Goal: Transaction & Acquisition: Purchase product/service

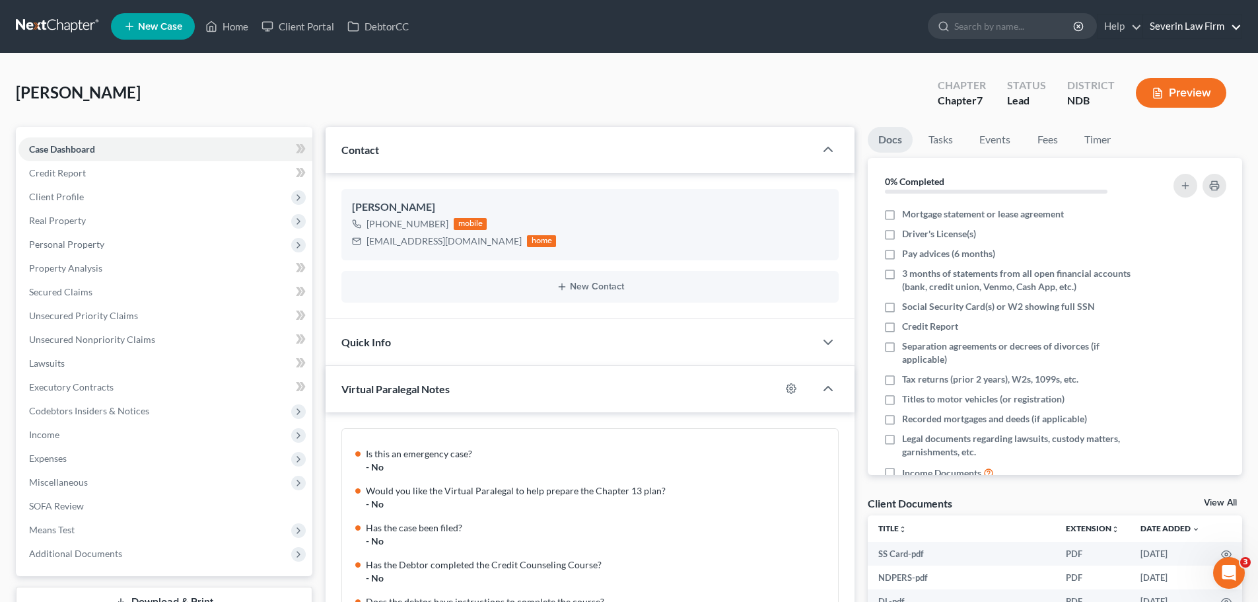
click at [1183, 28] on link "Severin Law Firm" at bounding box center [1192, 27] width 98 height 24
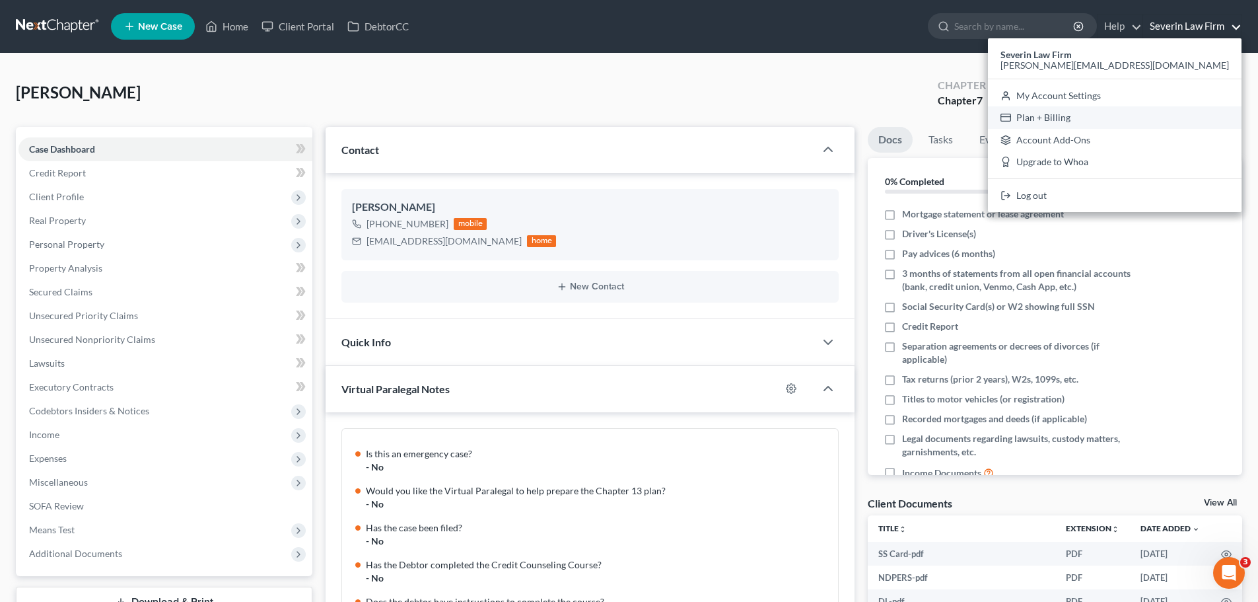
click at [1162, 114] on link "Plan + Billing" at bounding box center [1115, 117] width 254 height 22
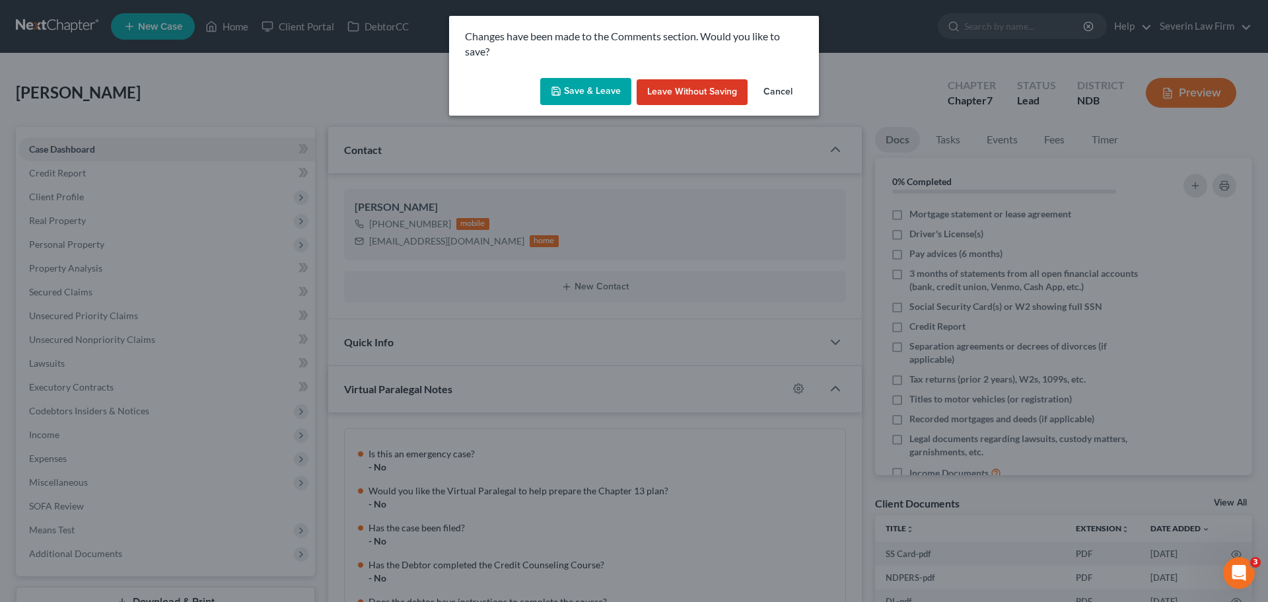
click at [561, 92] on icon "button" at bounding box center [556, 91] width 11 height 11
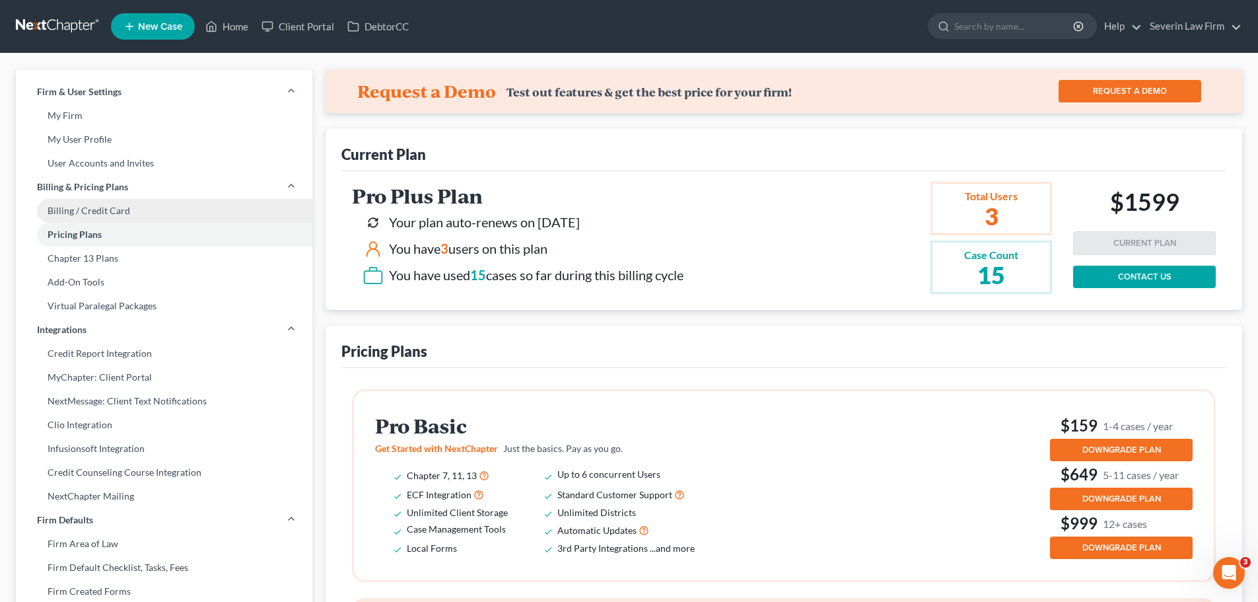
click at [113, 211] on link "Billing / Credit Card" at bounding box center [164, 211] width 297 height 24
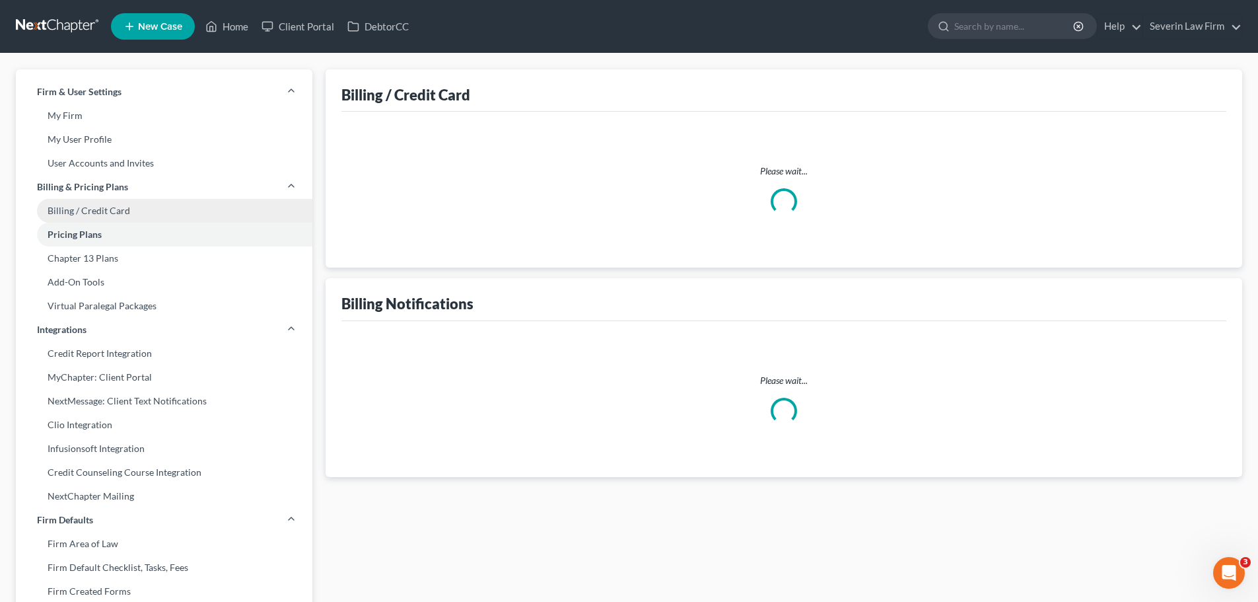
select select "5"
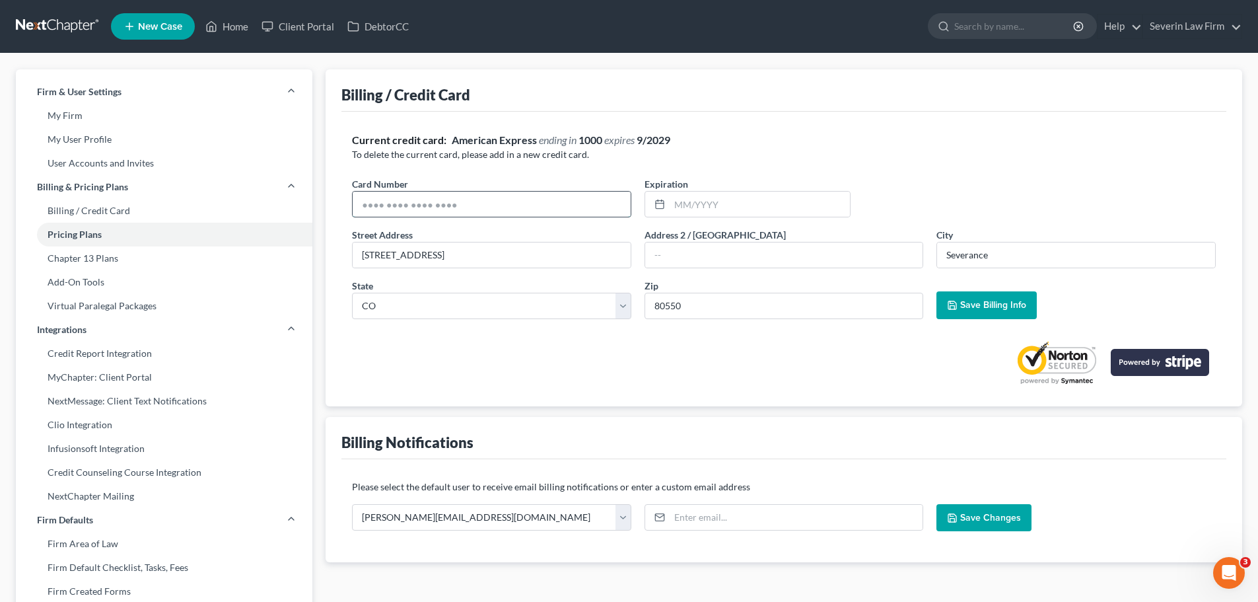
click at [497, 202] on input "text" at bounding box center [492, 204] width 278 height 25
type input "[CREDIT_CARD_NUMBER]"
type input "01/2029"
click at [989, 297] on button "Save Billing Info" at bounding box center [986, 305] width 100 height 28
click at [231, 24] on link "Home" at bounding box center [227, 27] width 56 height 24
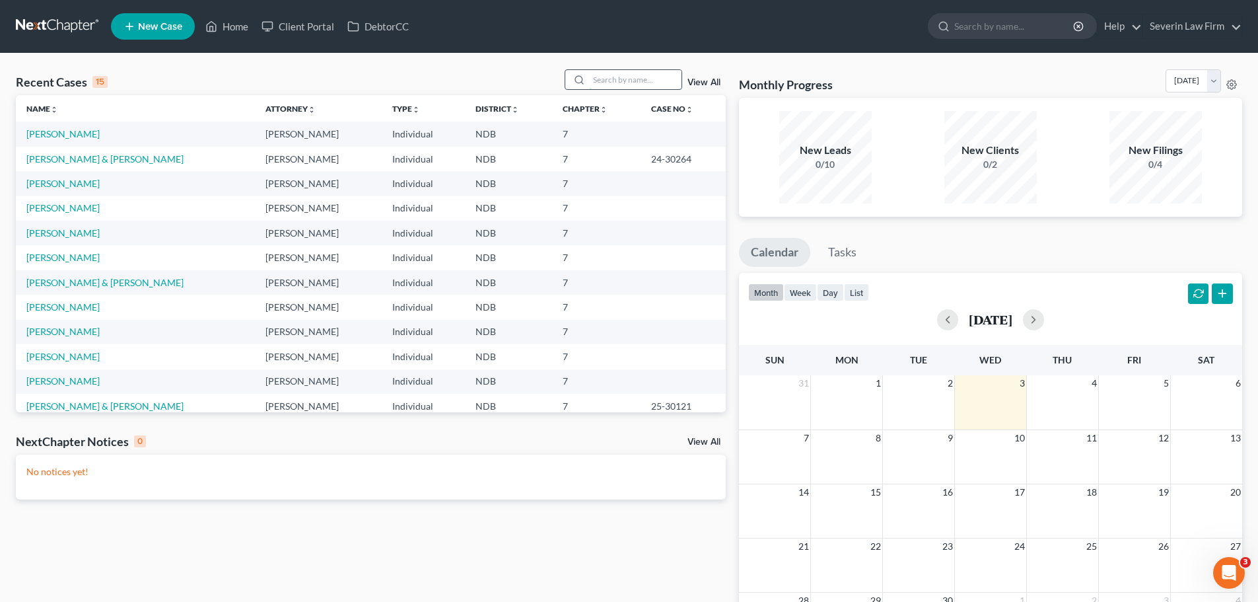
click at [606, 83] on input "search" at bounding box center [635, 79] width 92 height 19
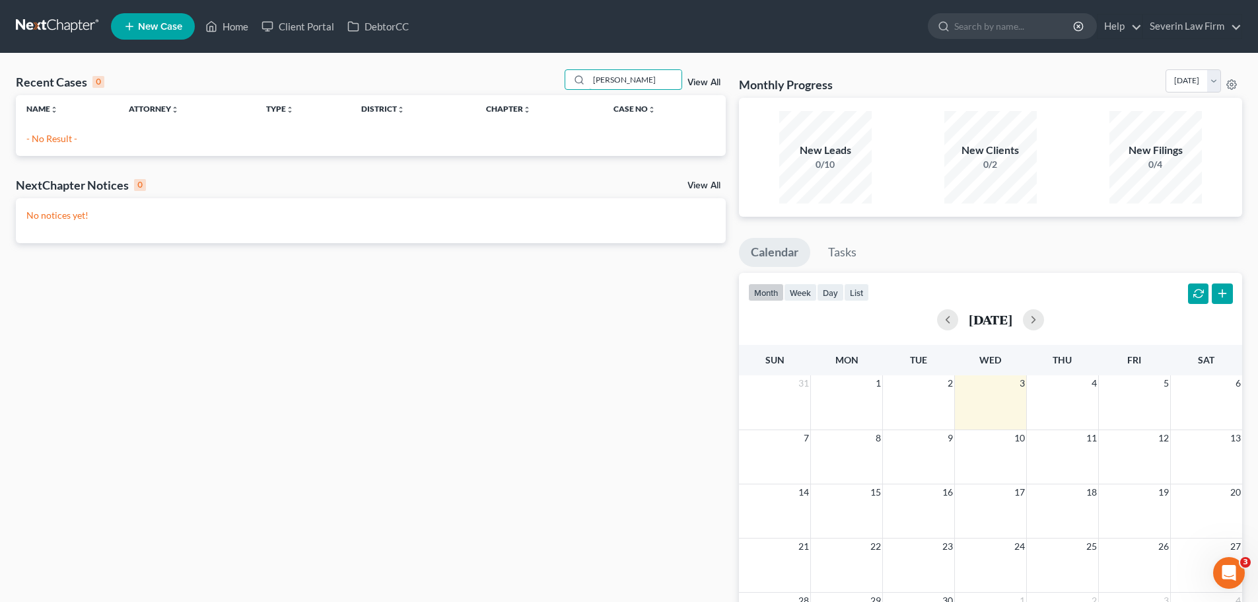
type input "[PERSON_NAME]"
click at [151, 28] on span "New Case" at bounding box center [160, 27] width 44 height 10
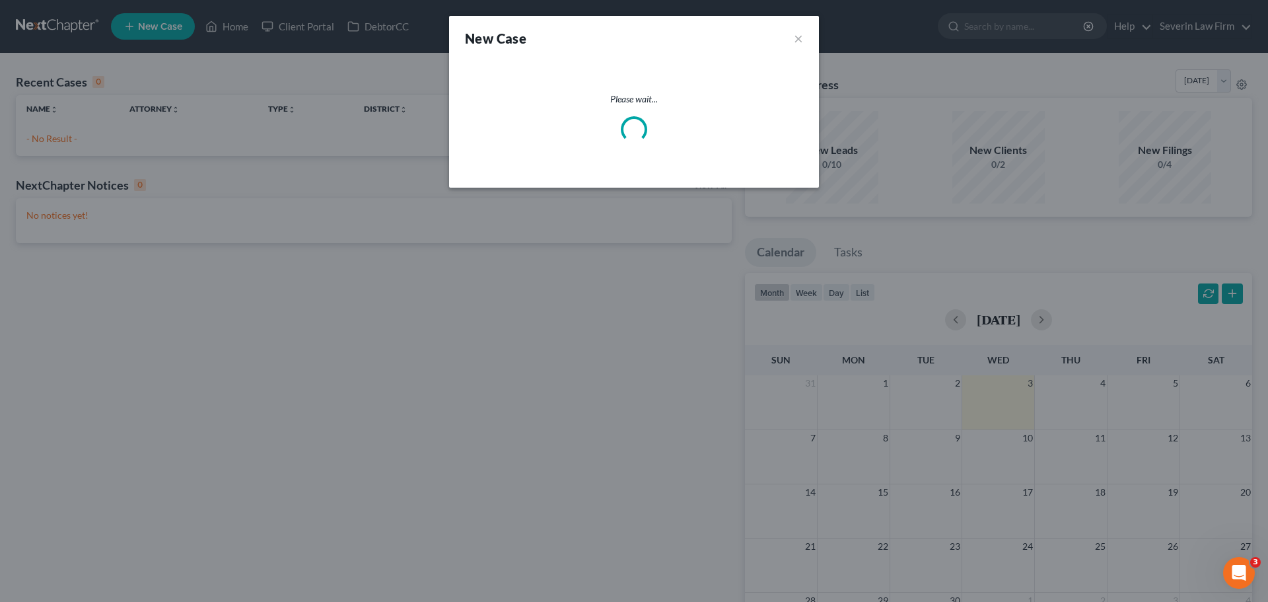
select select "60"
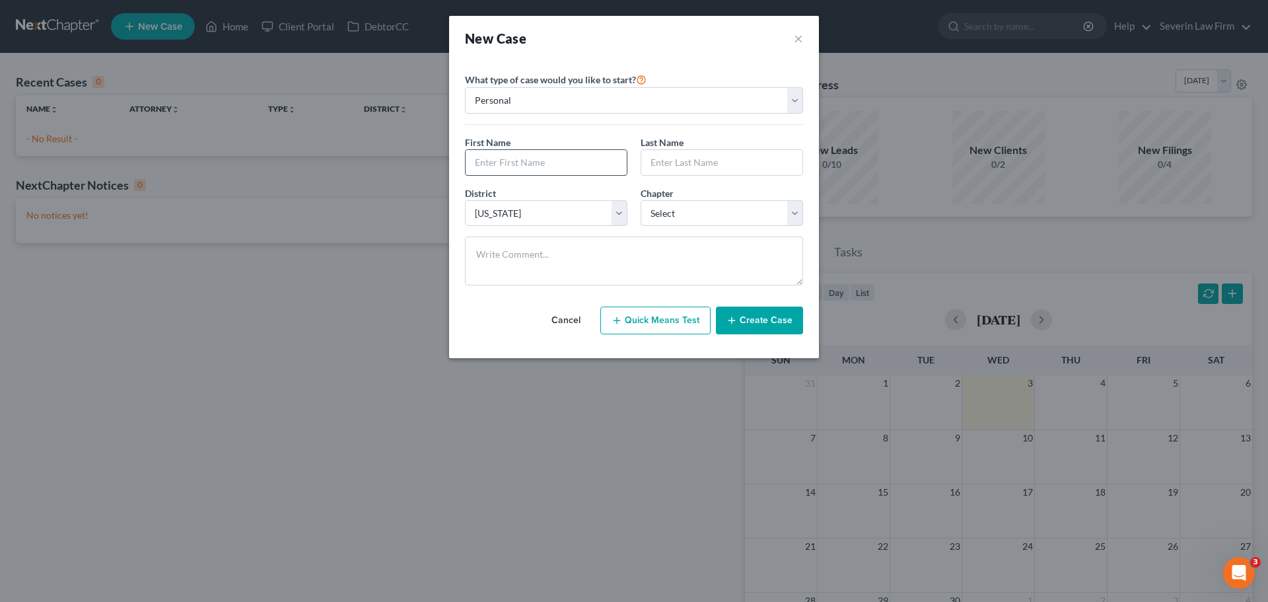
click at [529, 156] on input "text" at bounding box center [546, 162] width 161 height 25
type input "[PERSON_NAME]"
select select "3"
click at [765, 322] on button "Create Case" at bounding box center [759, 320] width 87 height 28
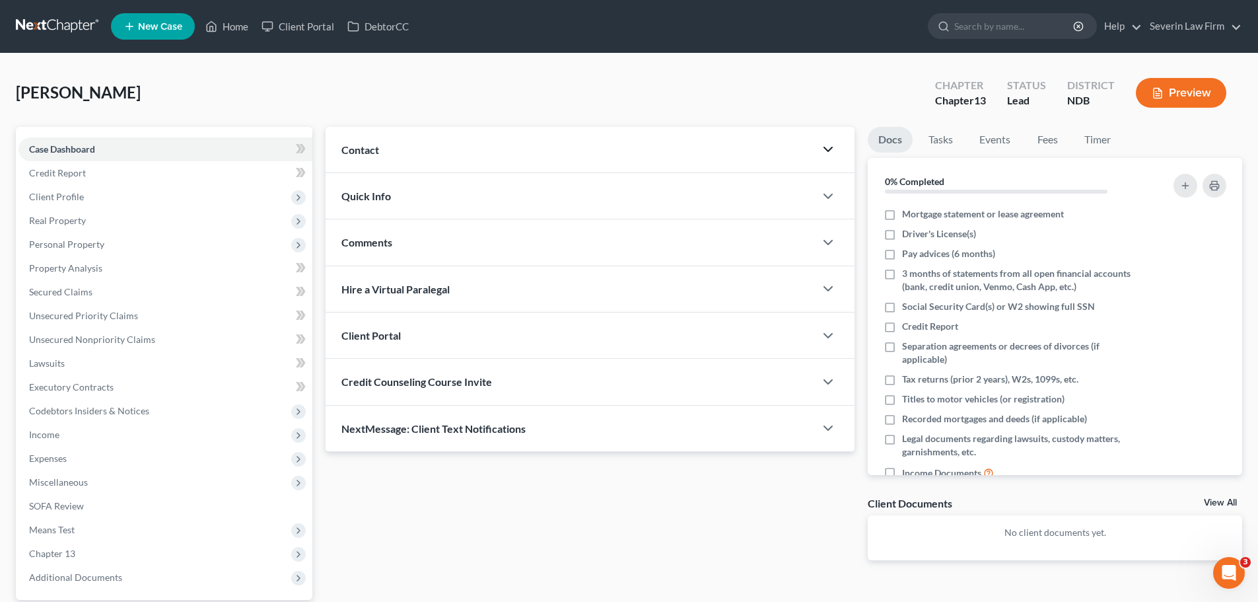
click at [823, 153] on icon "button" at bounding box center [828, 149] width 16 height 16
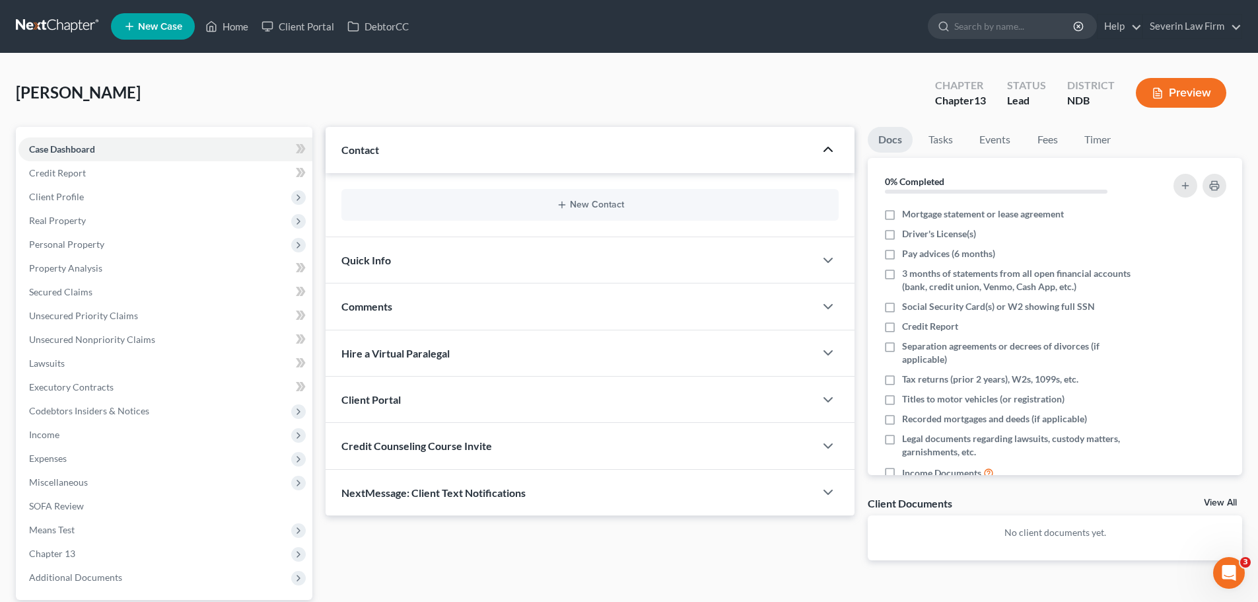
click at [559, 214] on div "New Contact" at bounding box center [589, 205] width 497 height 32
click at [568, 203] on button "New Contact" at bounding box center [590, 204] width 476 height 11
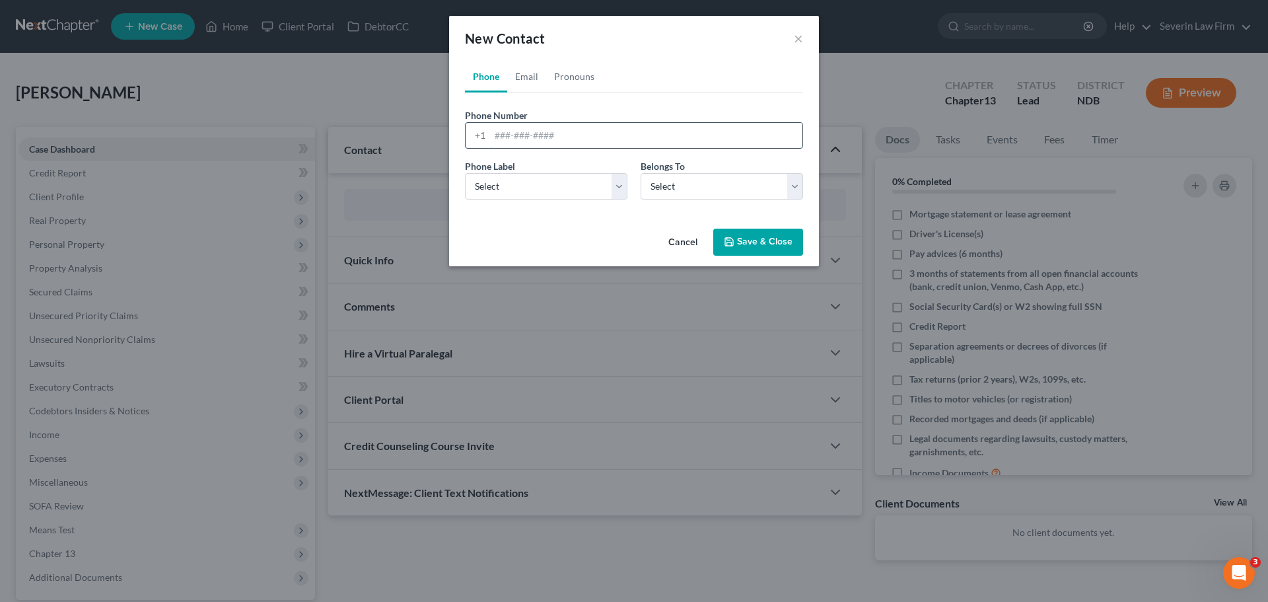
click at [510, 136] on input "tel" at bounding box center [646, 135] width 312 height 25
type input "[PHONE_NUMBER]"
select select "0"
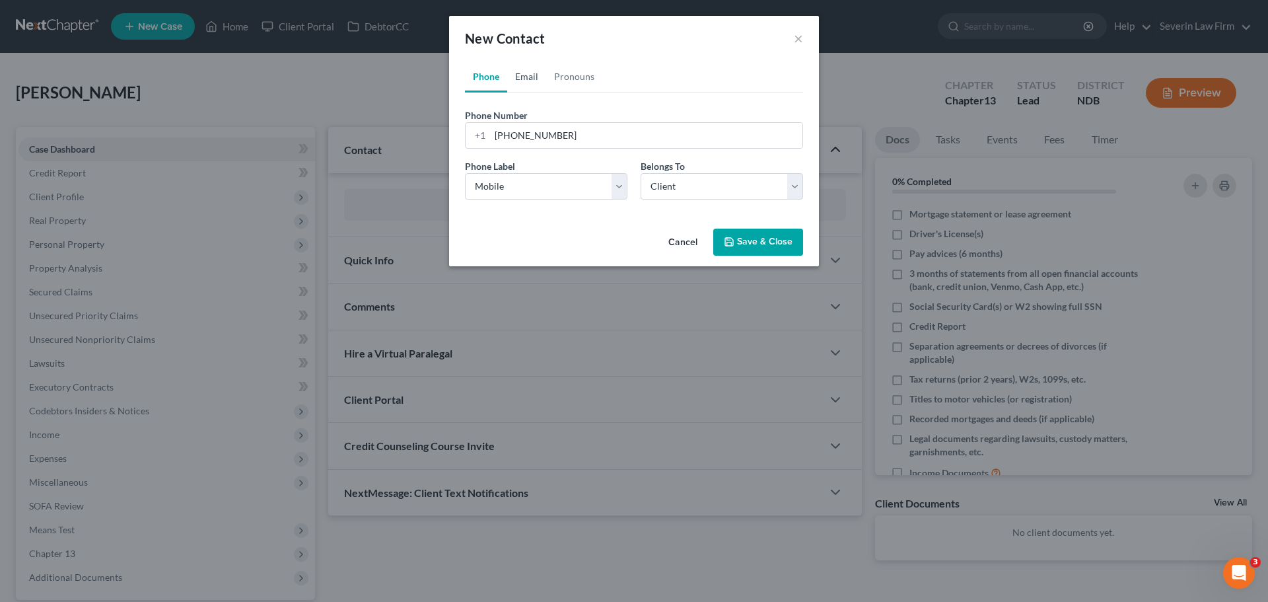
click at [526, 79] on link "Email" at bounding box center [526, 77] width 39 height 32
click at [584, 134] on input "email" at bounding box center [646, 135] width 312 height 25
paste input "[EMAIL_ADDRESS][DOMAIN_NAME]"
type input "[EMAIL_ADDRESS][DOMAIN_NAME]"
click at [577, 186] on select "Select Home Work Other" at bounding box center [546, 186] width 162 height 26
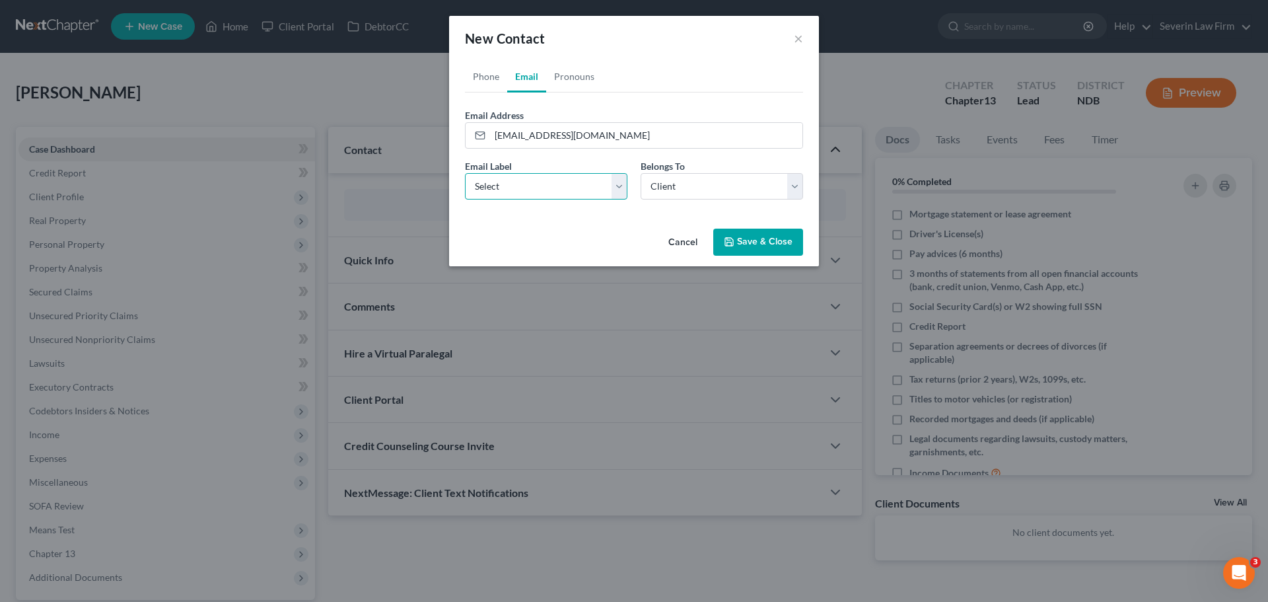
select select "0"
click at [465, 173] on select "Select Home Work Other" at bounding box center [546, 186] width 162 height 26
click at [758, 243] on button "Save & Close" at bounding box center [758, 242] width 90 height 28
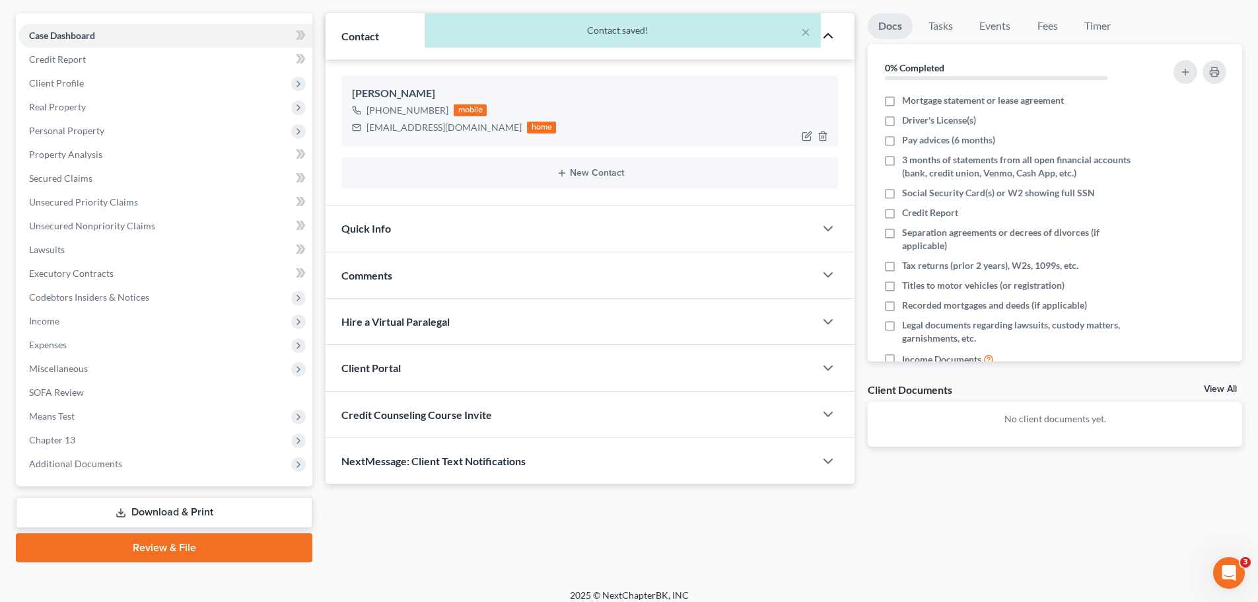
scroll to position [124, 0]
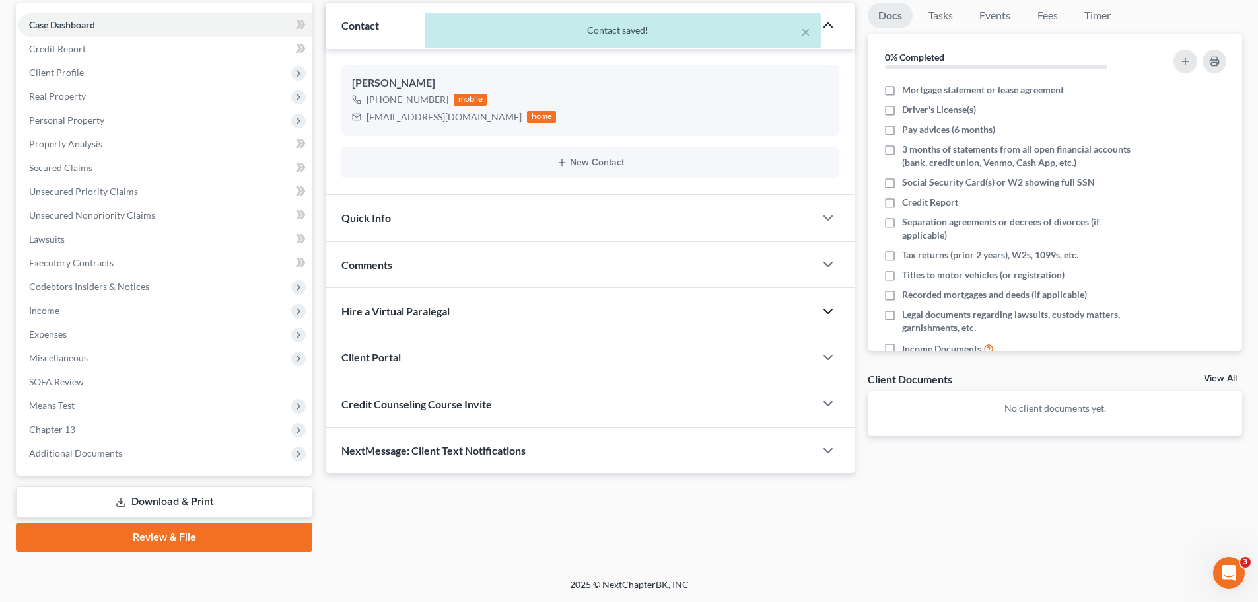
click at [828, 308] on icon "button" at bounding box center [828, 311] width 16 height 16
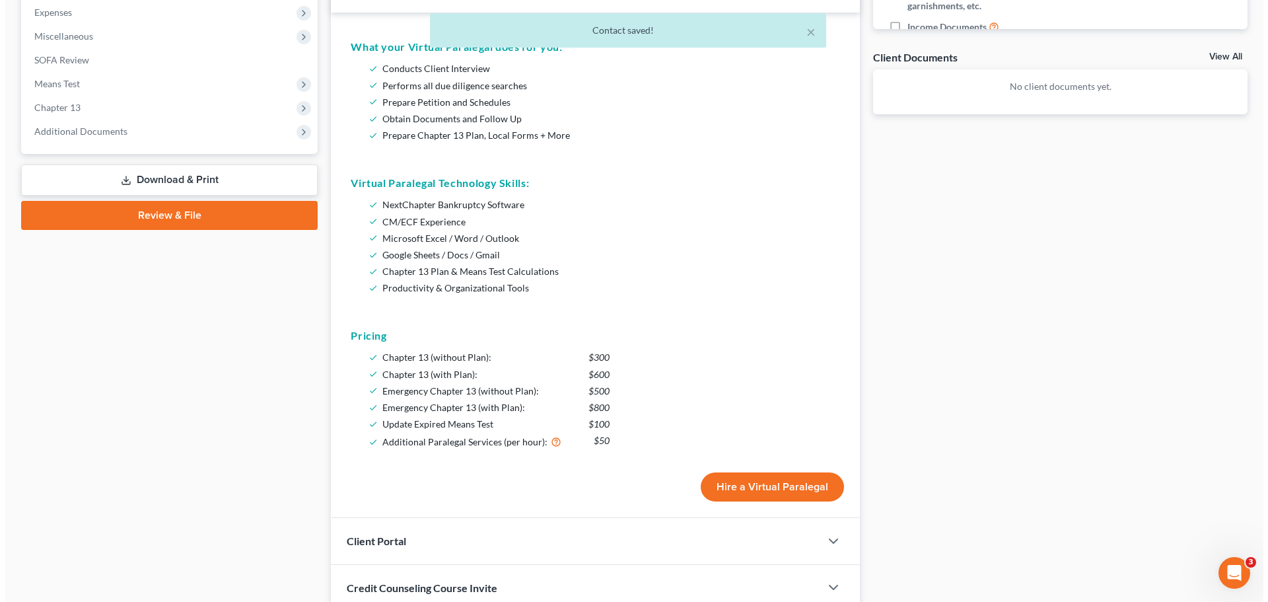
scroll to position [454, 0]
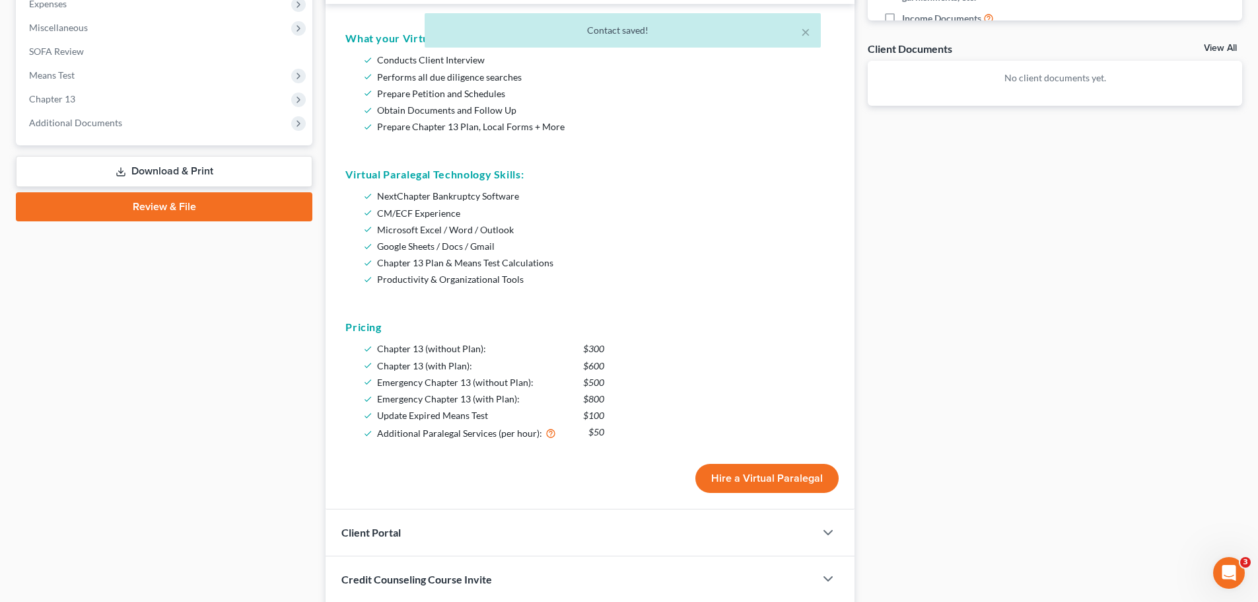
click at [760, 477] on button "Hire a Virtual Paralegal" at bounding box center [766, 478] width 143 height 29
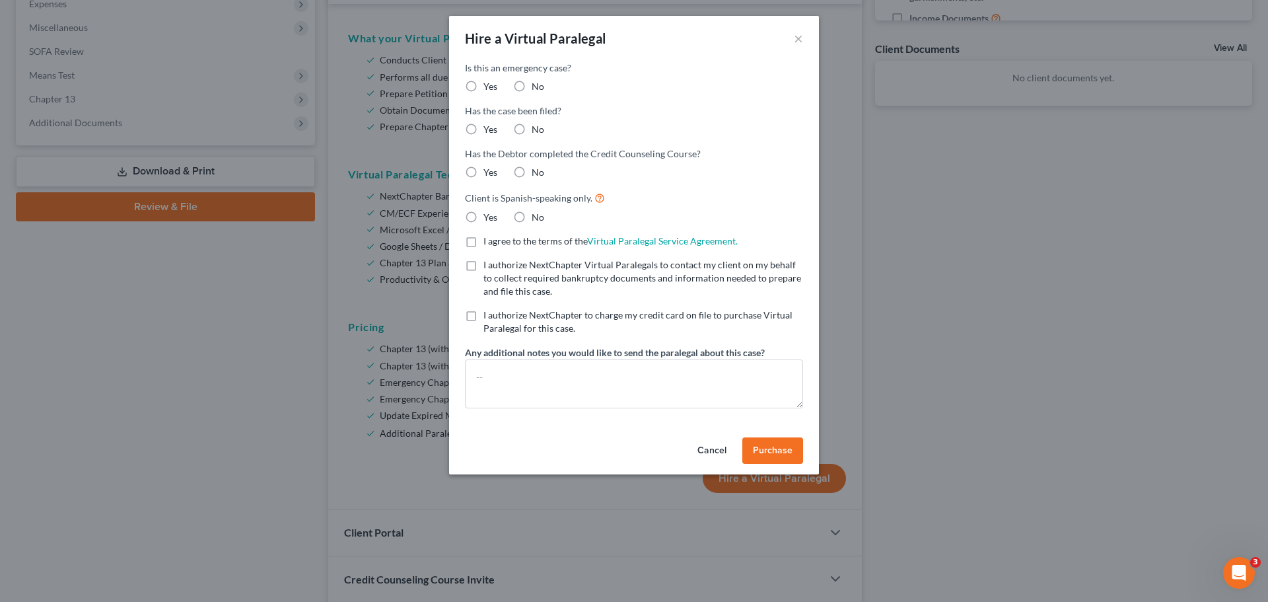
click at [532, 84] on label "No" at bounding box center [538, 86] width 13 height 13
click at [537, 84] on input "No" at bounding box center [541, 84] width 9 height 9
radio input "true"
click at [532, 130] on label "No" at bounding box center [538, 129] width 13 height 13
click at [537, 130] on input "No" at bounding box center [541, 127] width 9 height 9
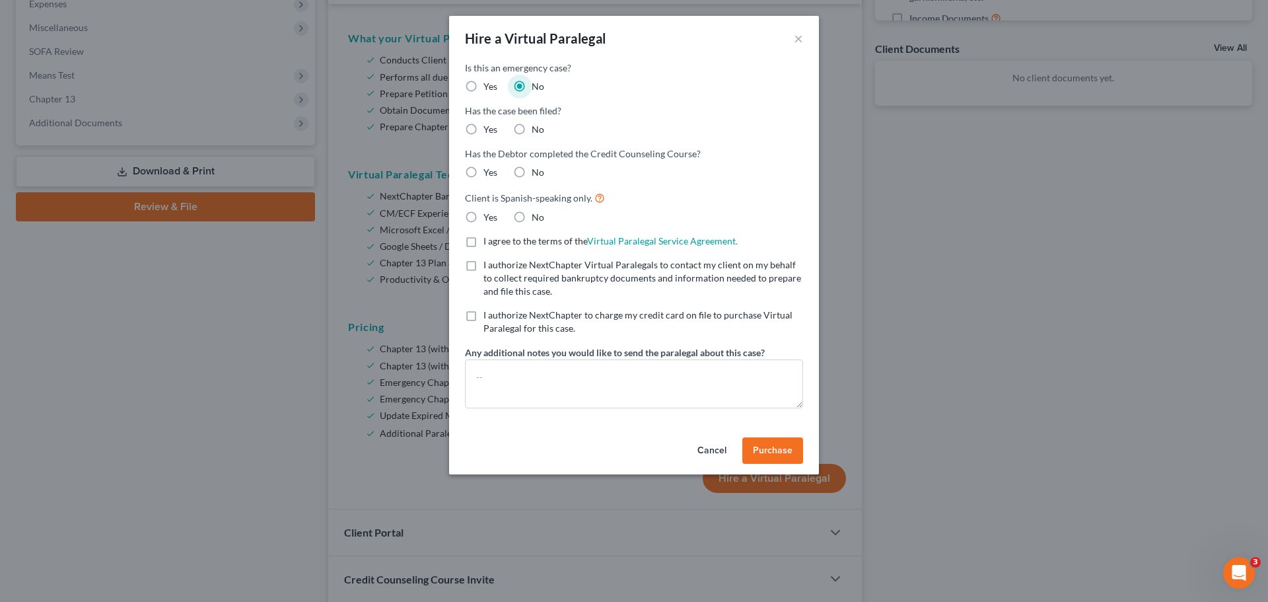
radio input "true"
click at [532, 170] on label "No" at bounding box center [538, 172] width 13 height 13
click at [537, 170] on input "No" at bounding box center [541, 170] width 9 height 9
radio input "true"
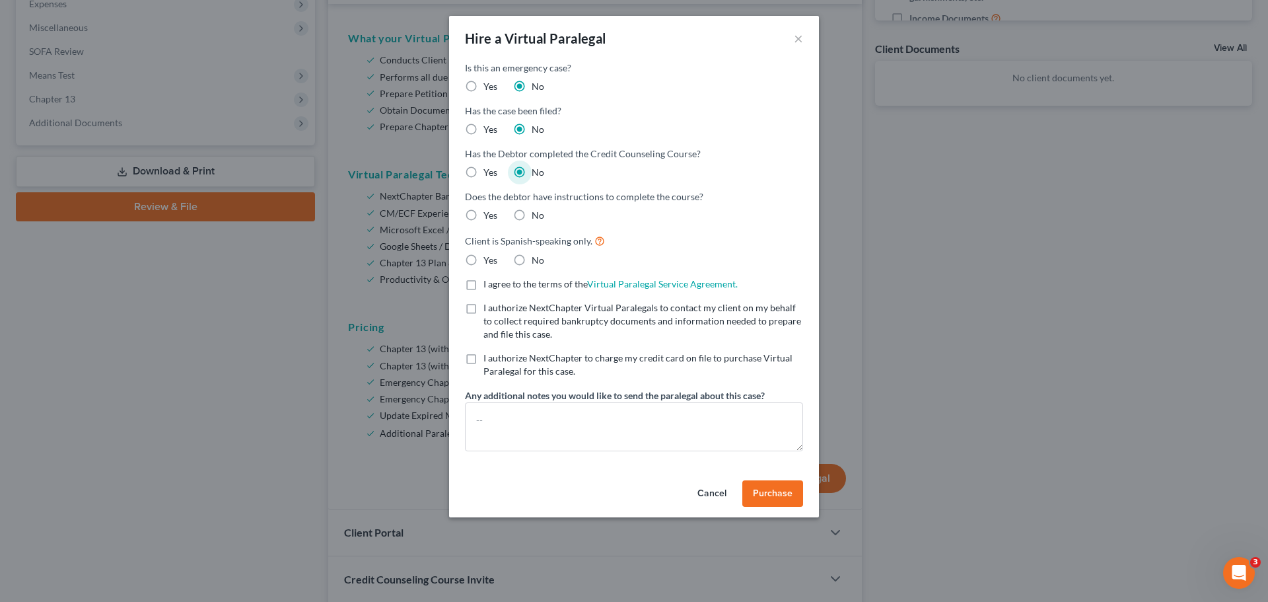
click at [532, 215] on label "No" at bounding box center [538, 215] width 13 height 13
click at [537, 215] on input "No" at bounding box center [541, 213] width 9 height 9
radio input "true"
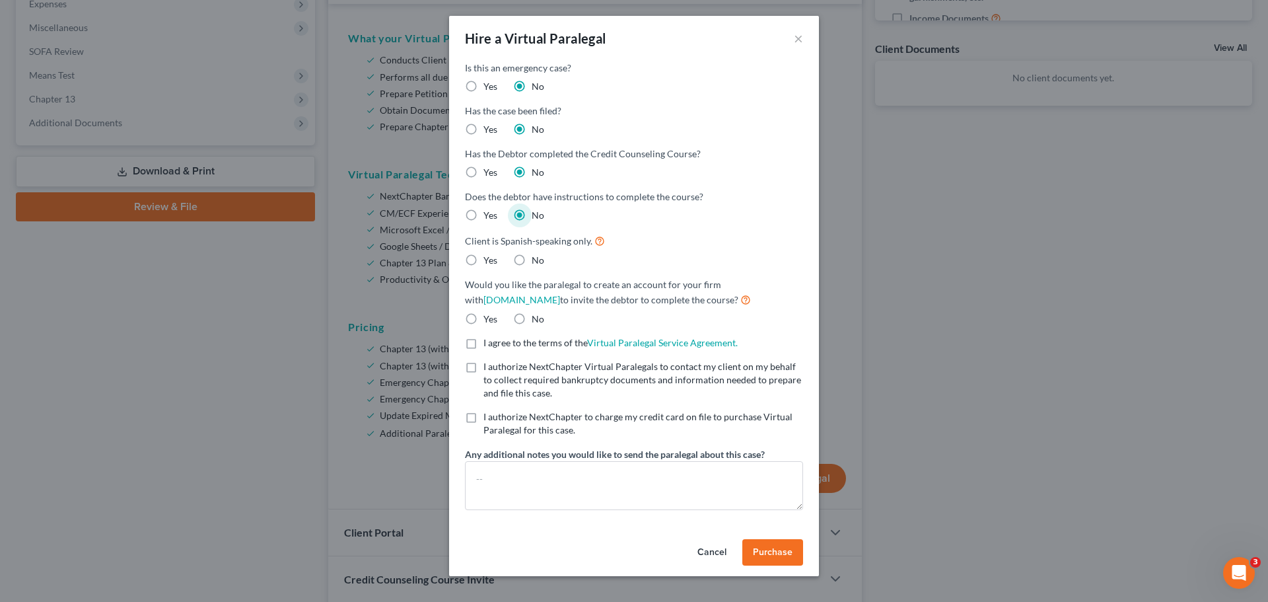
drag, startPoint x: 520, startPoint y: 258, endPoint x: 516, endPoint y: 286, distance: 28.0
click at [532, 259] on label "No" at bounding box center [538, 260] width 13 height 13
click at [537, 259] on input "No" at bounding box center [541, 258] width 9 height 9
radio input "true"
drag, startPoint x: 517, startPoint y: 318, endPoint x: 504, endPoint y: 332, distance: 19.2
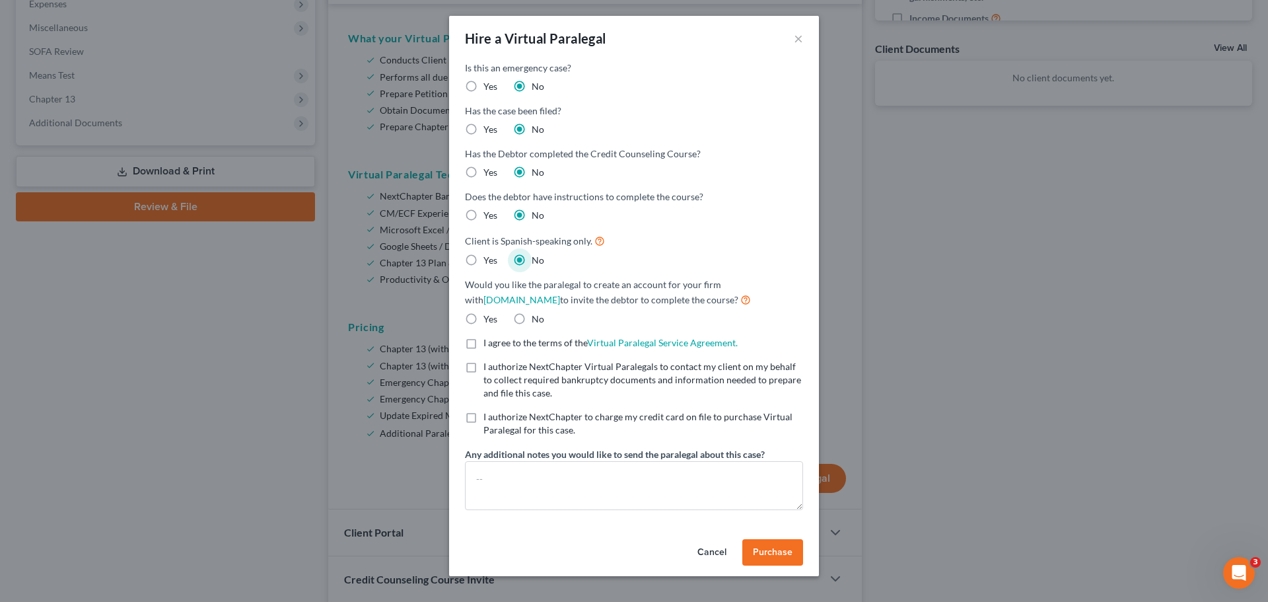
click at [532, 318] on label "No" at bounding box center [538, 318] width 13 height 13
click at [537, 318] on input "No" at bounding box center [541, 316] width 9 height 9
radio input "true"
click at [483, 343] on label "I agree to the terms of the Virtual Paralegal Service Agreement. (Updates have …" at bounding box center [610, 342] width 254 height 13
click at [489, 343] on input "I agree to the terms of the Virtual Paralegal Service Agreement. (Updates have …" at bounding box center [493, 340] width 9 height 9
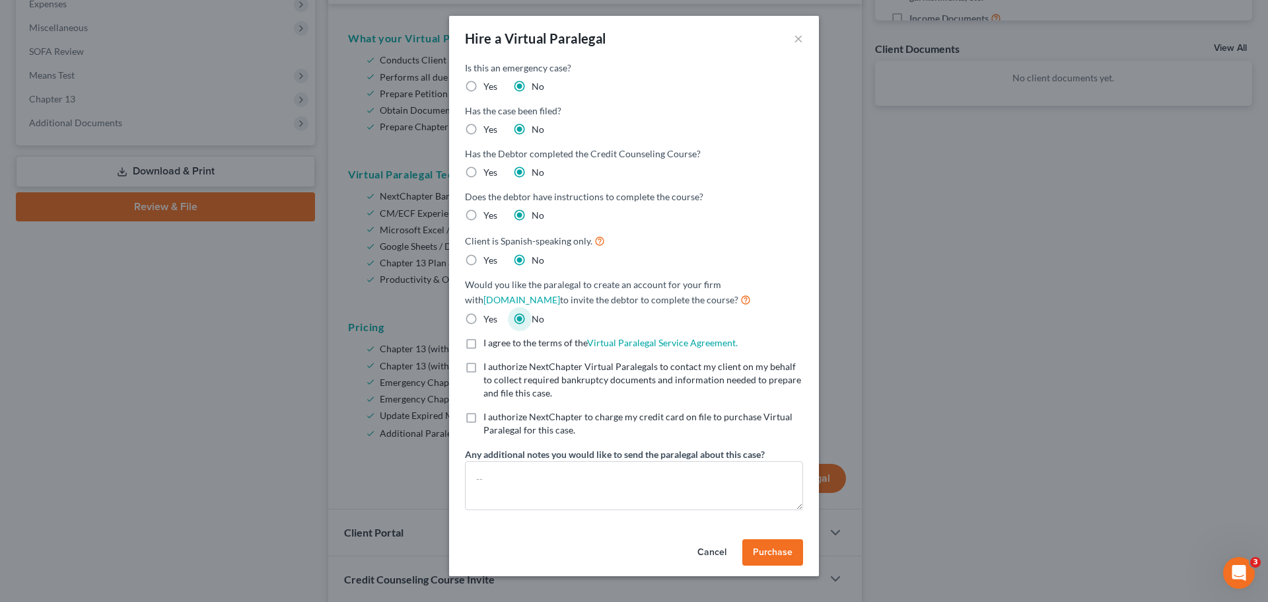
checkbox input "true"
drag, startPoint x: 469, startPoint y: 367, endPoint x: 468, endPoint y: 398, distance: 31.0
click at [483, 367] on label "I authorize NextChapter Virtual Paralegals to contact my client on my behalf to…" at bounding box center [643, 380] width 320 height 40
click at [489, 367] on input "I authorize NextChapter Virtual Paralegals to contact my client on my behalf to…" at bounding box center [493, 364] width 9 height 9
checkbox input "true"
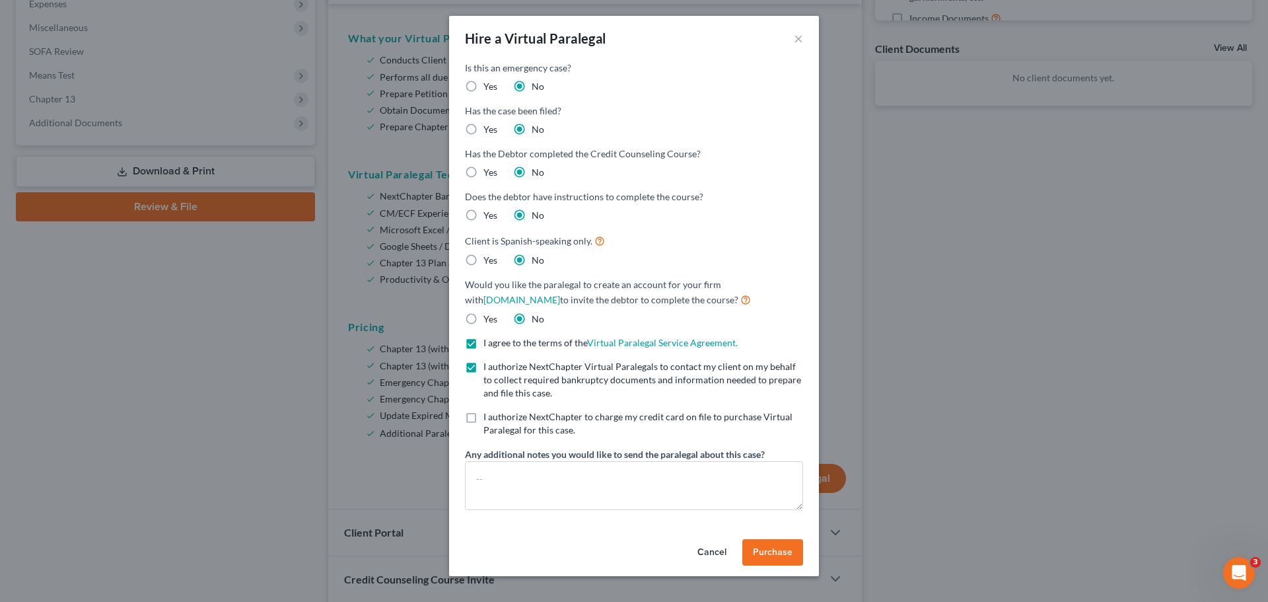
click at [483, 416] on label "I authorize NextChapter to charge my credit card on file to purchase Virtual Pa…" at bounding box center [643, 423] width 320 height 26
click at [489, 416] on input "I authorize NextChapter to charge my credit card on file to purchase Virtual Pa…" at bounding box center [493, 414] width 9 height 9
checkbox input "true"
click at [480, 479] on textarea at bounding box center [634, 485] width 338 height 49
type textarea "Attn [PERSON_NAME] Atty Fees = $4k ($1500 upfront - paid)"
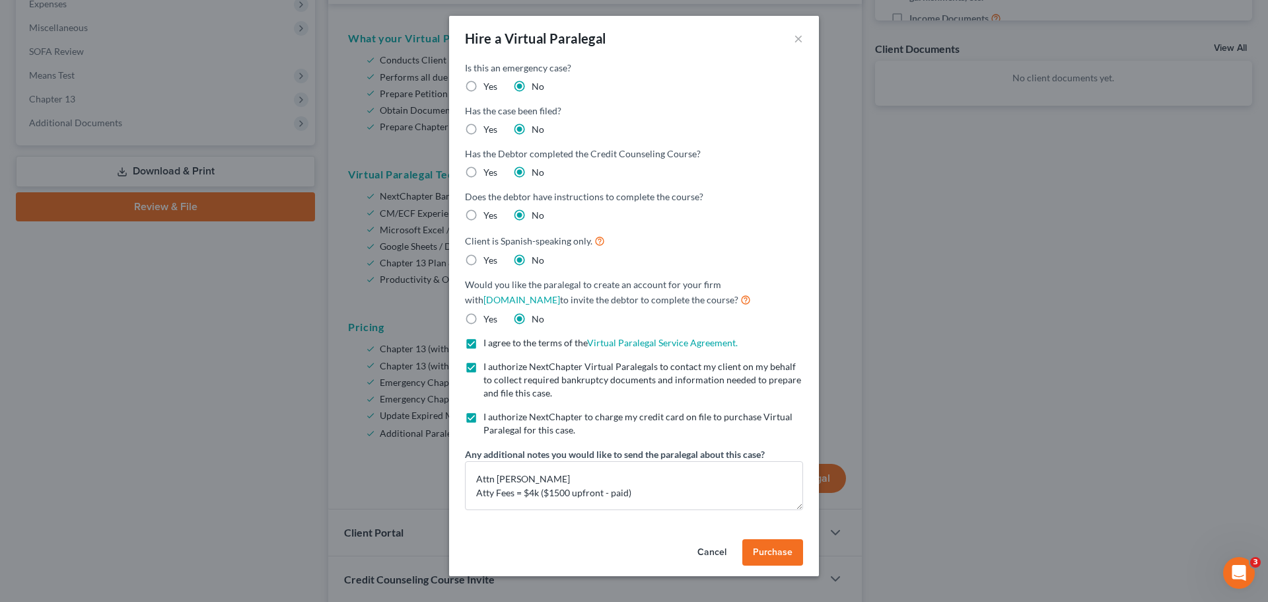
click at [782, 555] on span "Purchase" at bounding box center [773, 551] width 40 height 11
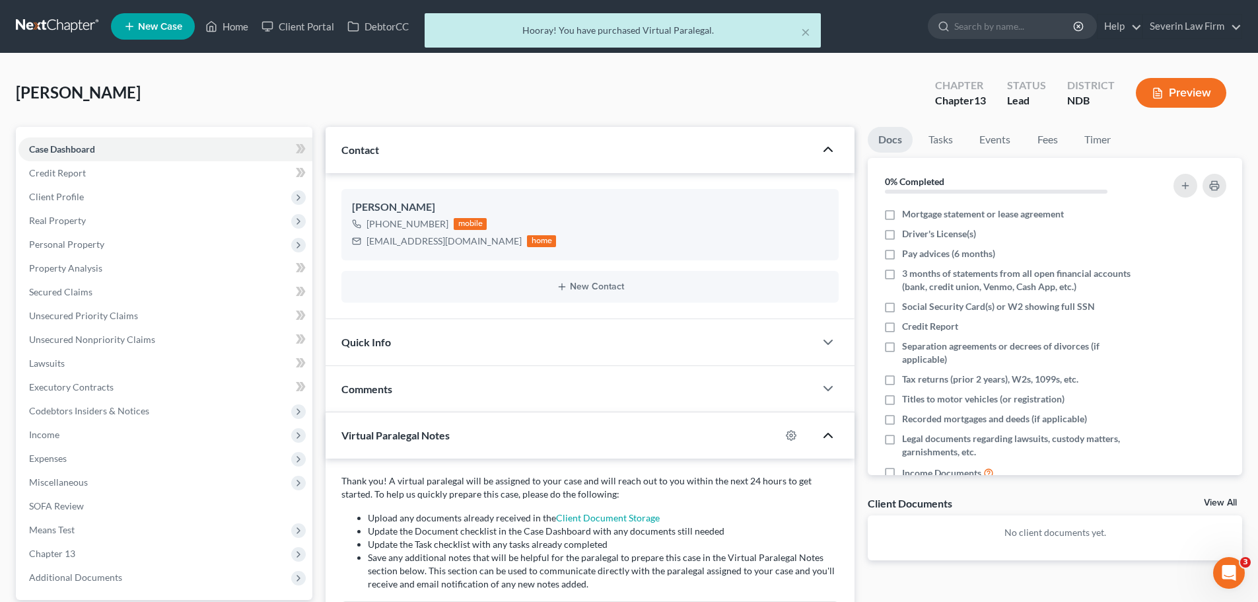
scroll to position [188, 0]
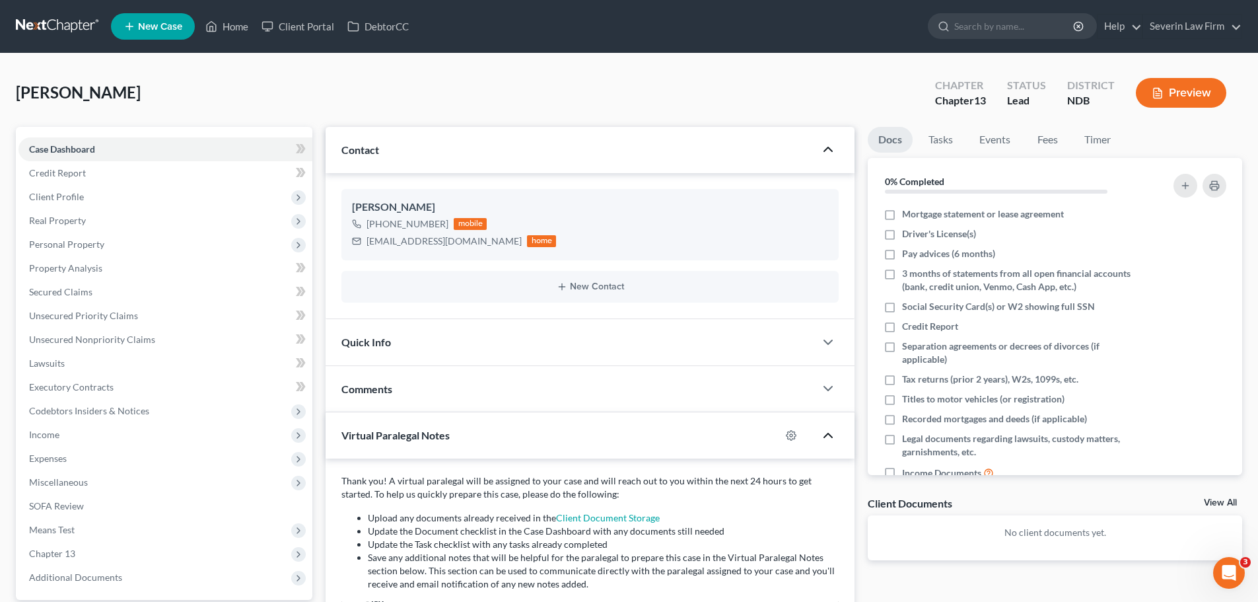
click at [162, 28] on span "New Case" at bounding box center [160, 27] width 44 height 10
select select "60"
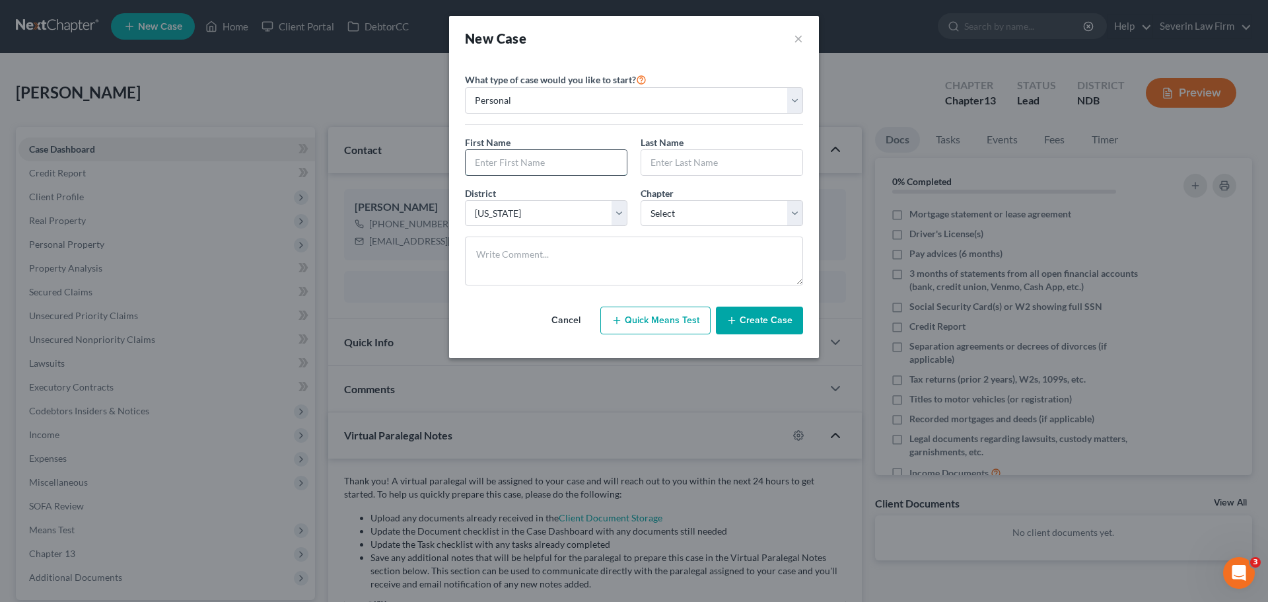
click at [556, 158] on input "text" at bounding box center [546, 162] width 161 height 25
type input "[PERSON_NAME]"
select select "0"
click at [753, 320] on button "Create Case" at bounding box center [759, 320] width 87 height 28
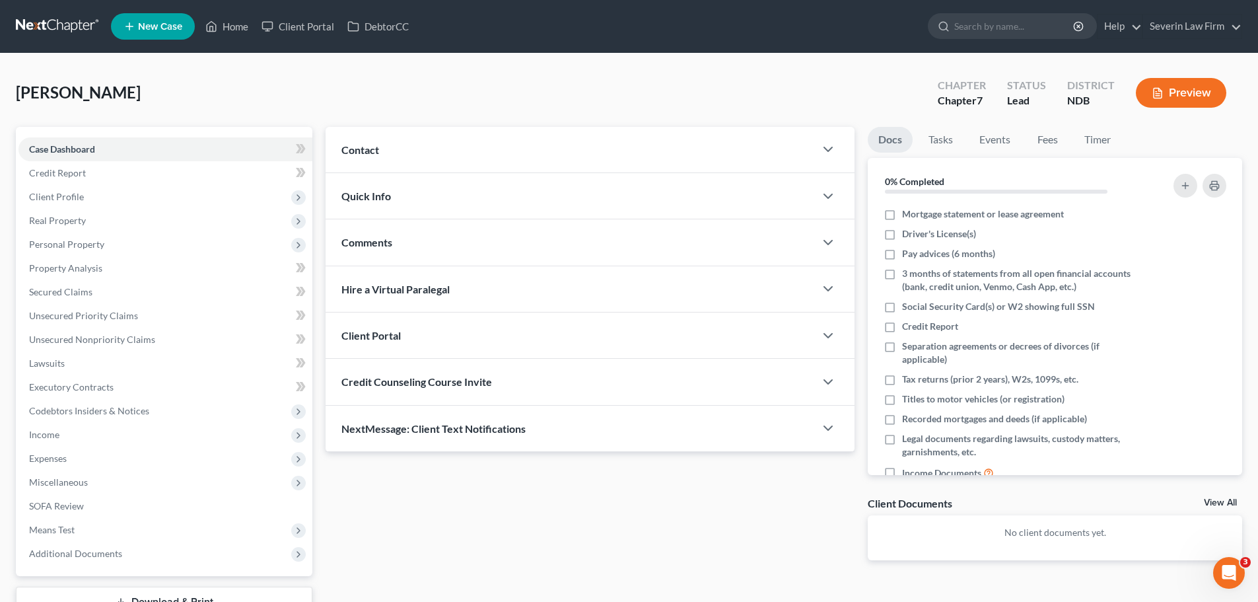
click at [814, 151] on div "Contact" at bounding box center [570, 150] width 489 height 46
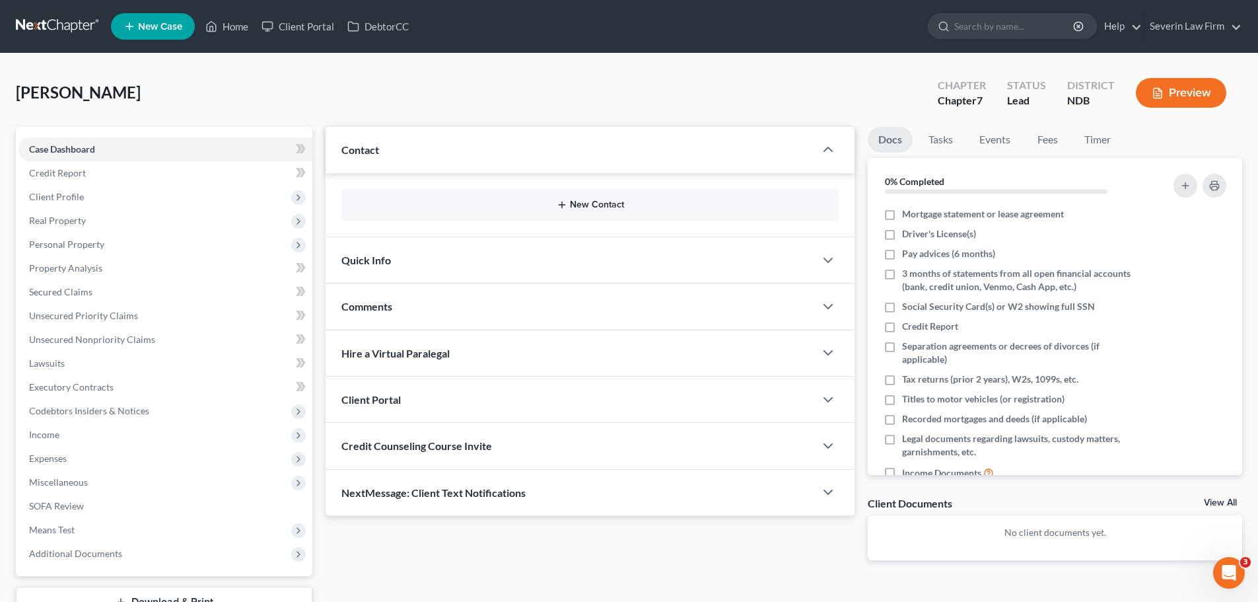
click at [557, 203] on icon "button" at bounding box center [562, 204] width 11 height 11
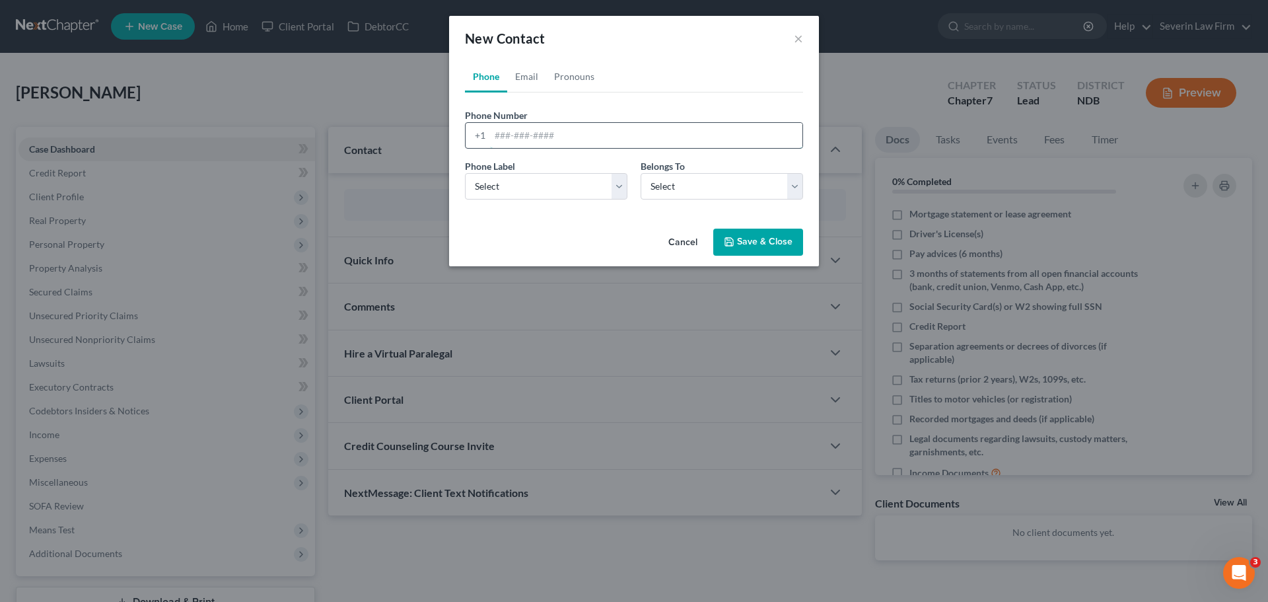
click at [521, 138] on input "tel" at bounding box center [646, 135] width 312 height 25
type input "[PHONE_NUMBER]"
click at [598, 188] on select "Select Mobile Home Work Other" at bounding box center [546, 186] width 162 height 26
select select "0"
click at [465, 173] on select "Select Mobile Home Work Other" at bounding box center [546, 186] width 162 height 26
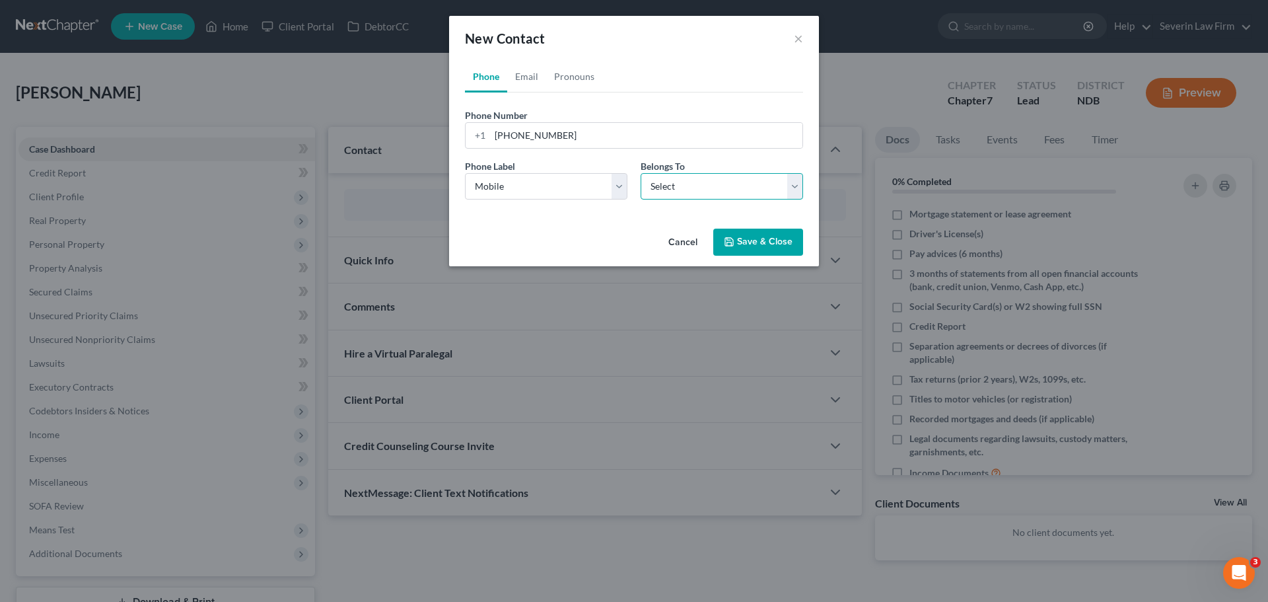
click at [668, 186] on select "Select Client Other" at bounding box center [722, 186] width 162 height 26
select select "0"
click at [641, 173] on select "Select Client Other" at bounding box center [722, 186] width 162 height 26
select select "0"
drag, startPoint x: 521, startPoint y: 74, endPoint x: 542, endPoint y: 98, distance: 31.4
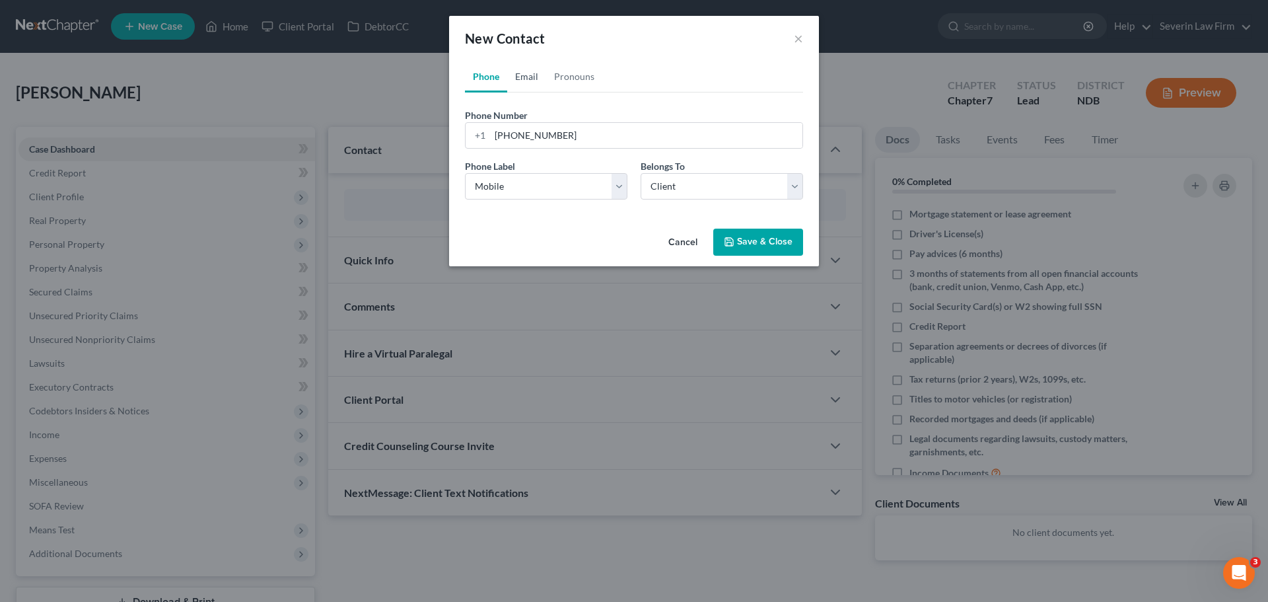
click at [521, 74] on link "Email" at bounding box center [526, 77] width 39 height 32
click at [551, 129] on input "email" at bounding box center [646, 135] width 312 height 25
click at [617, 131] on input "email" at bounding box center [646, 135] width 312 height 25
paste input "[EMAIL_ADDRESS][DOMAIN_NAME]"
type input "[EMAIL_ADDRESS][DOMAIN_NAME]"
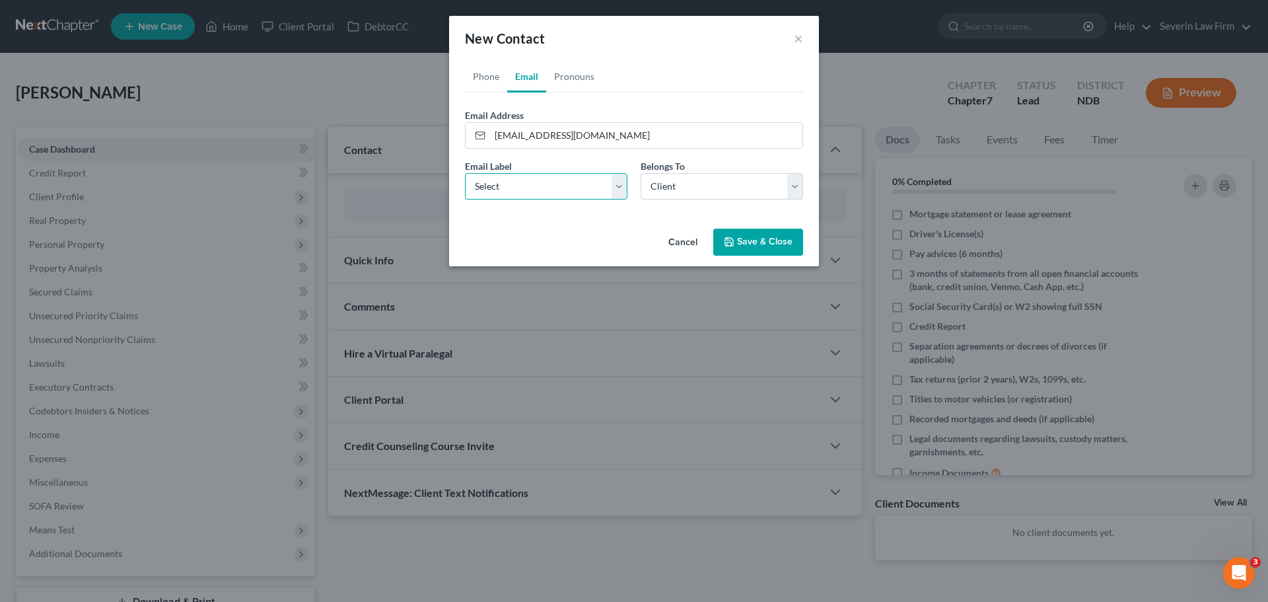
click at [585, 188] on select "Select Home Work Other" at bounding box center [546, 186] width 162 height 26
select select "0"
click at [465, 173] on select "Select Home Work Other" at bounding box center [546, 186] width 162 height 26
click at [744, 242] on button "Save & Close" at bounding box center [758, 242] width 90 height 28
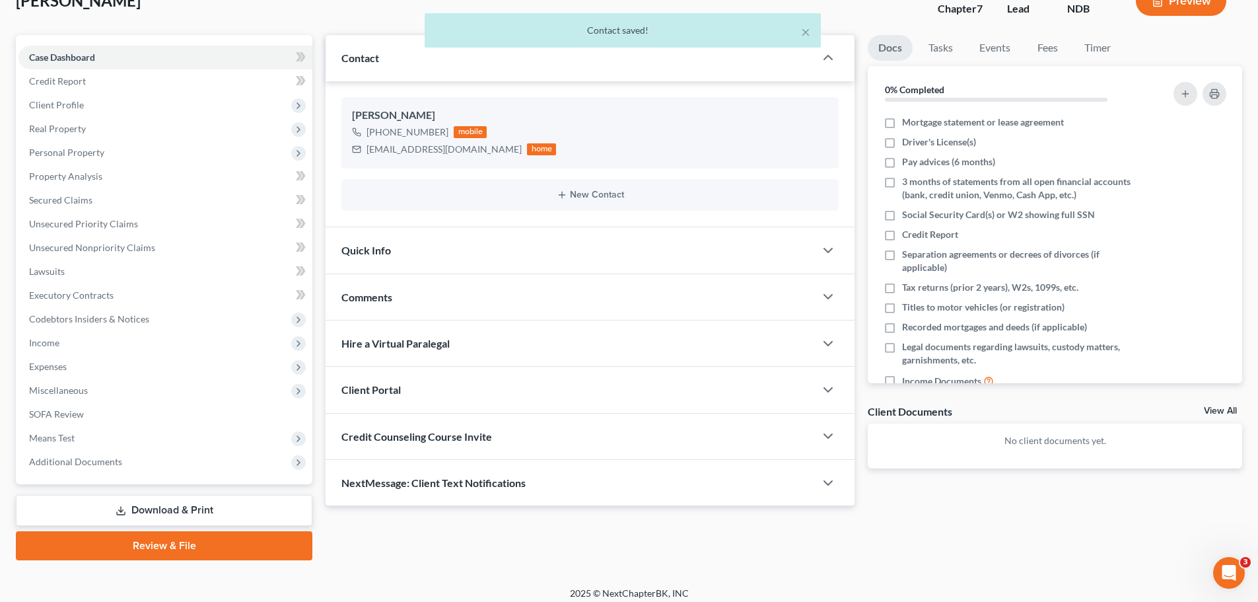
scroll to position [100, 0]
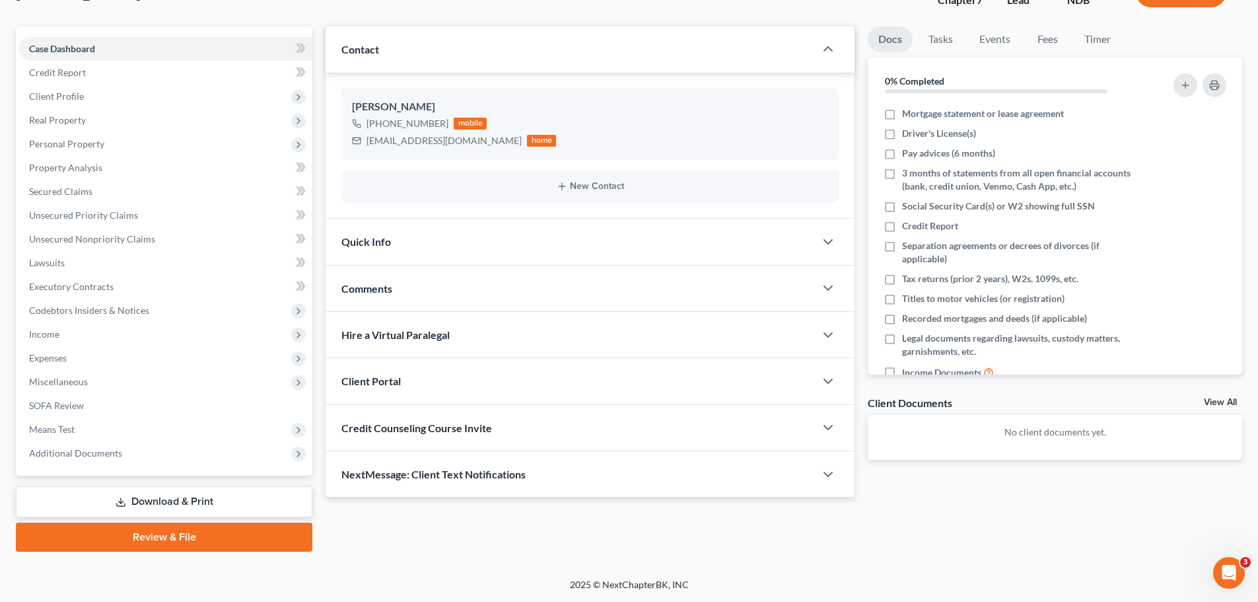
click at [794, 242] on div "Quick Info" at bounding box center [570, 242] width 489 height 46
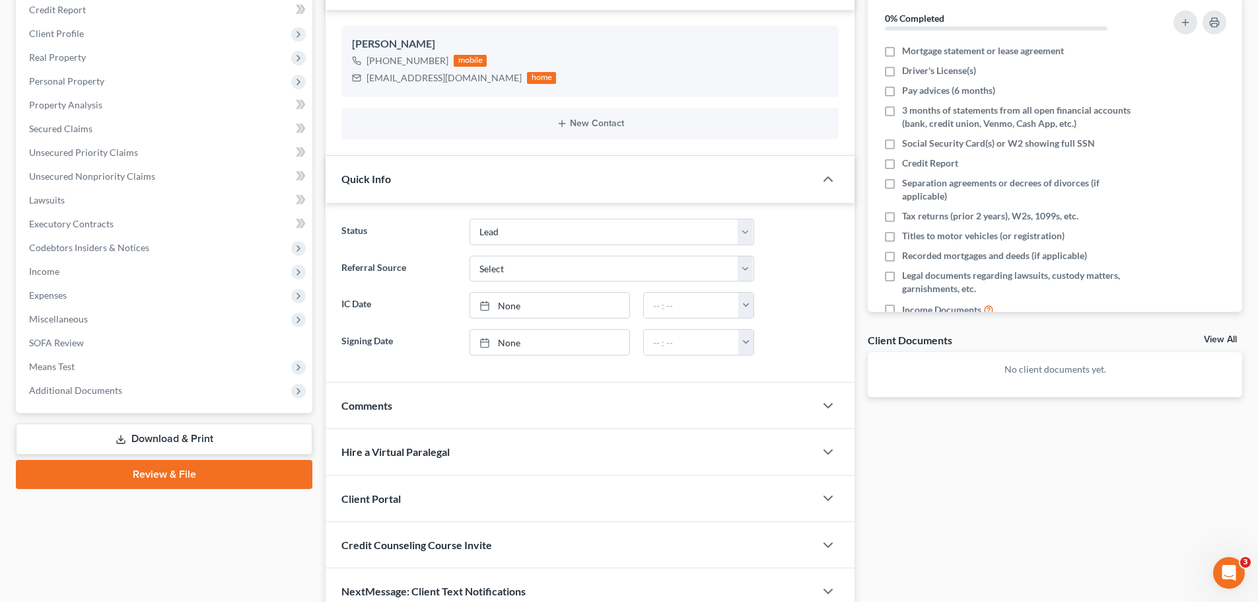
scroll to position [166, 0]
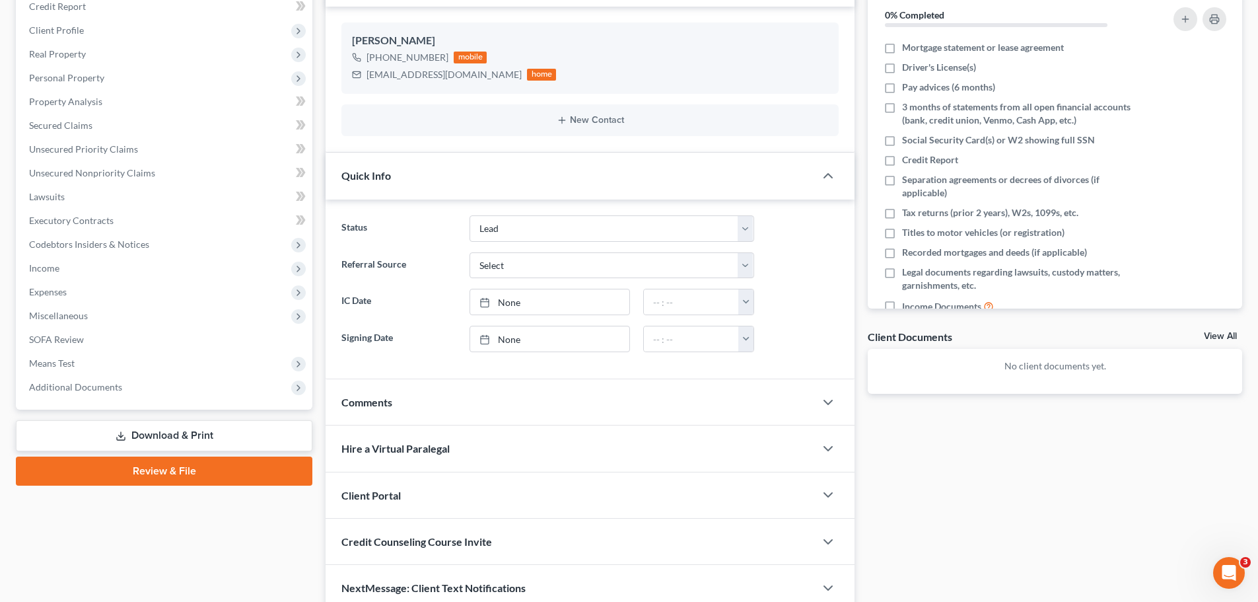
click at [820, 442] on div at bounding box center [835, 448] width 40 height 26
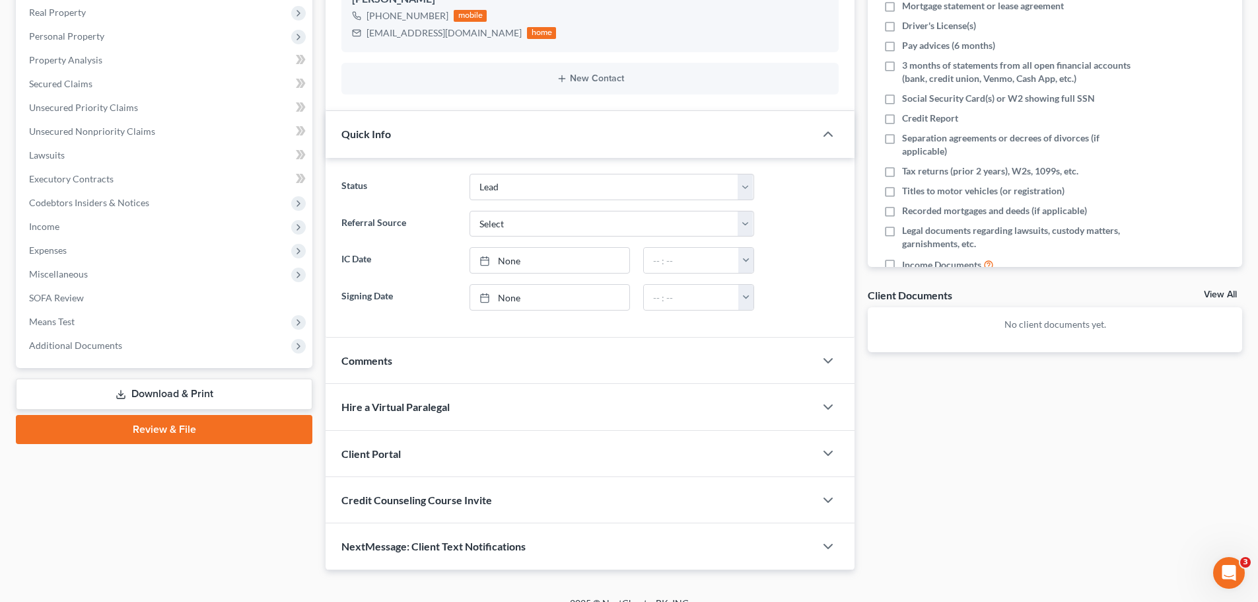
scroll to position [227, 0]
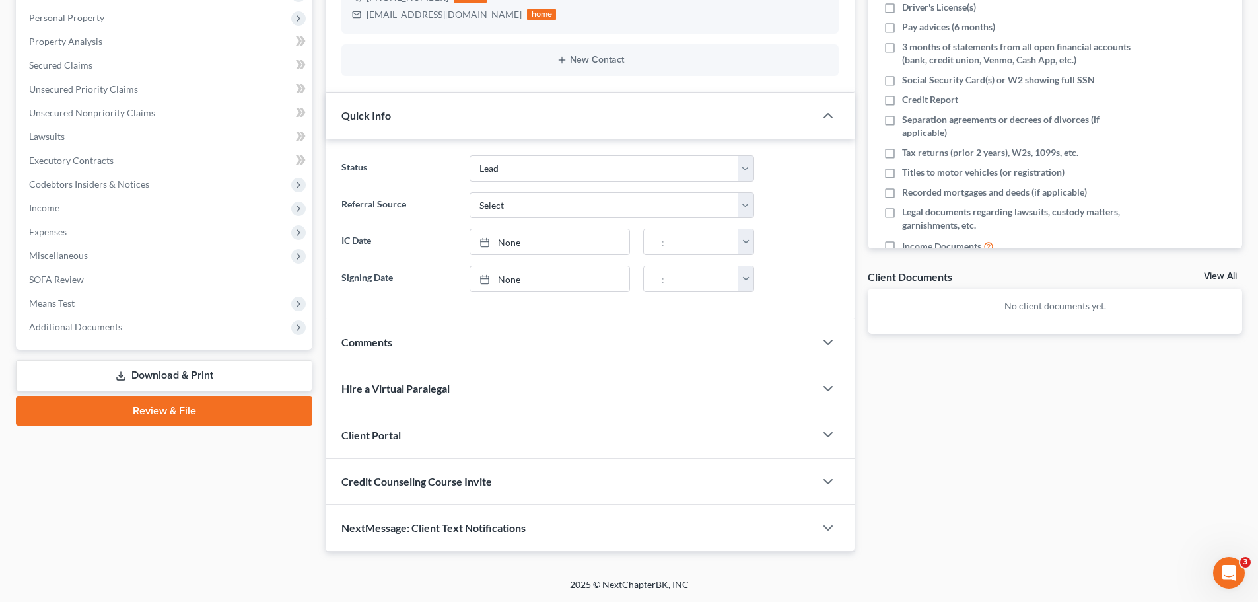
click at [788, 380] on div "Hire a Virtual Paralegal" at bounding box center [570, 388] width 489 height 46
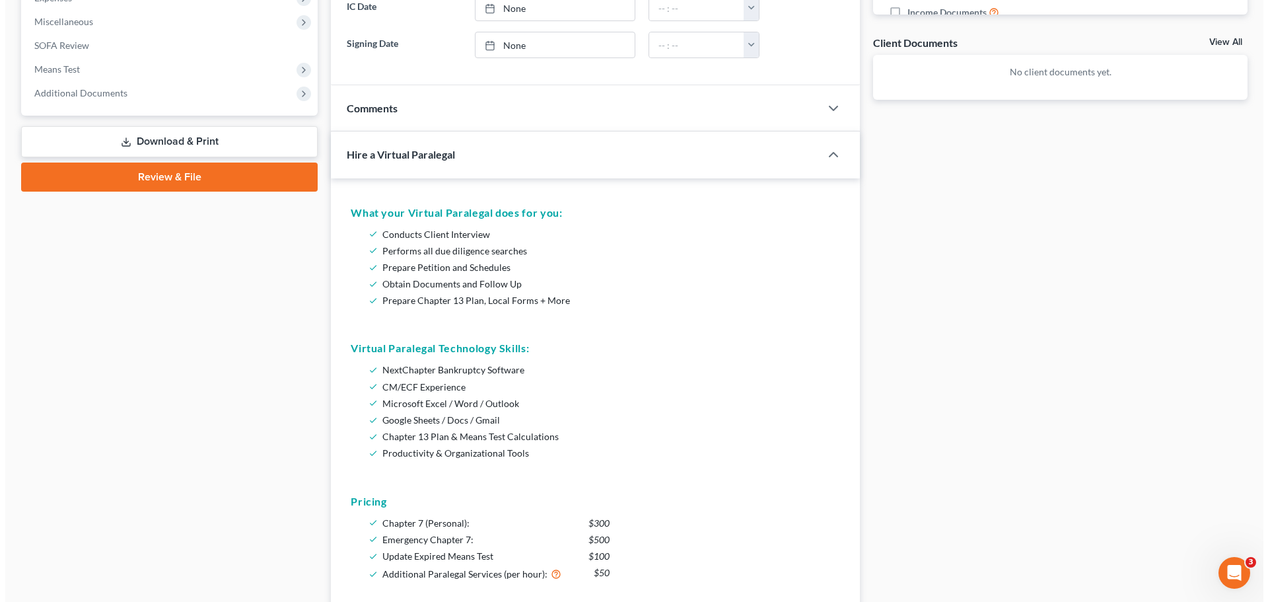
scroll to position [623, 0]
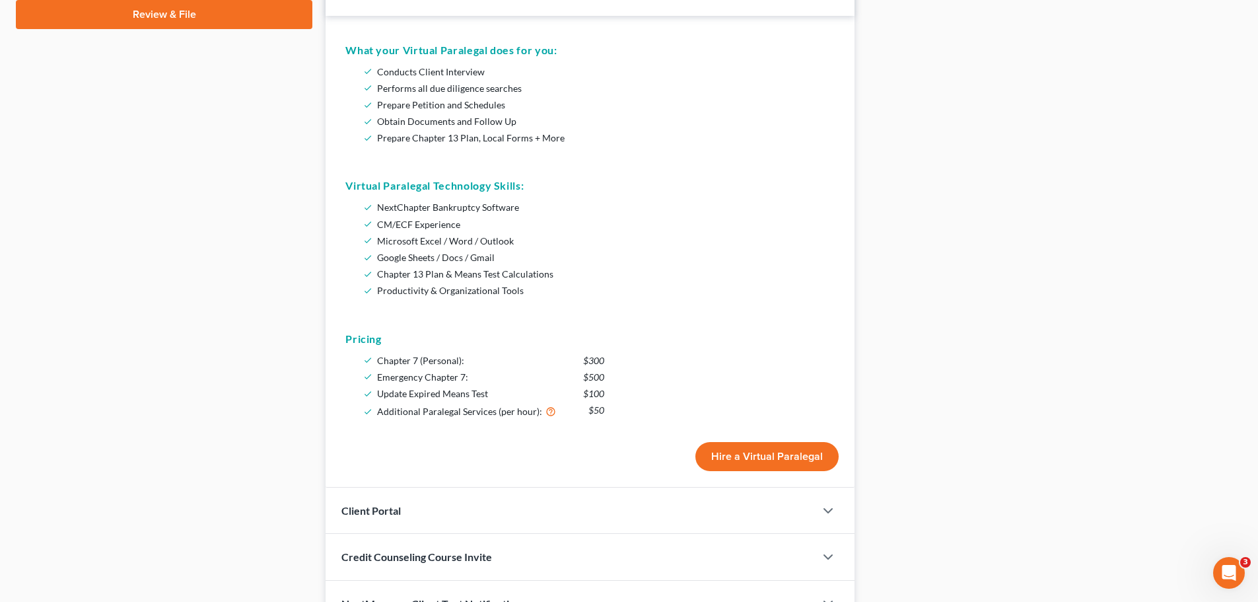
click at [746, 457] on button "Hire a Virtual Paralegal" at bounding box center [766, 456] width 143 height 29
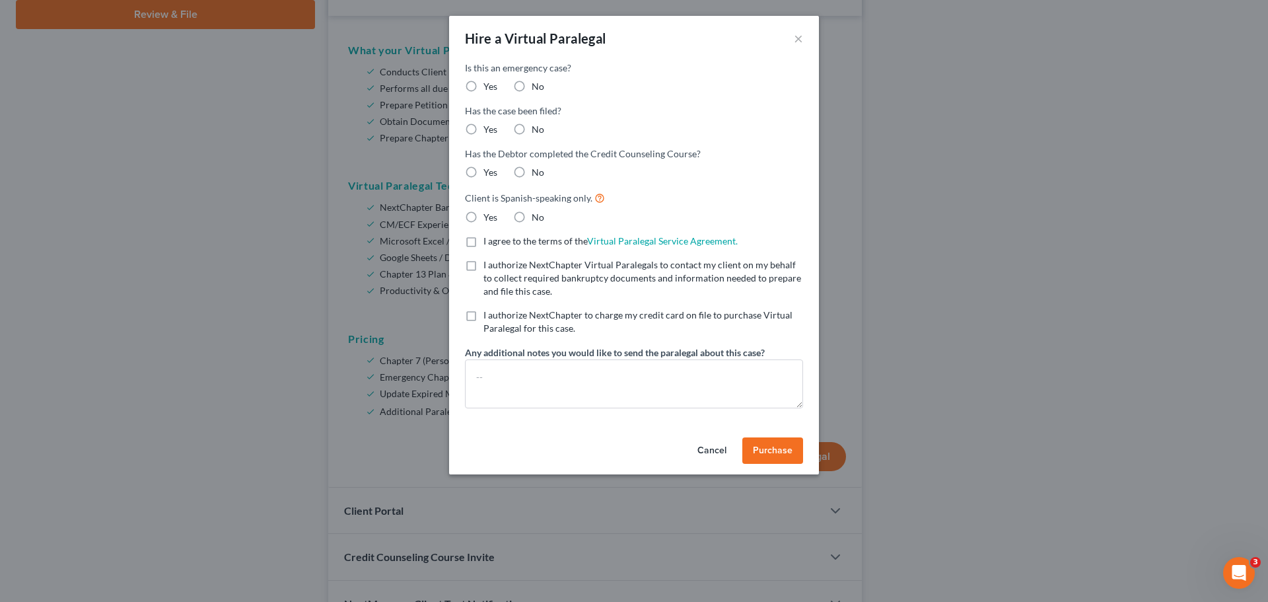
click at [532, 87] on label "No" at bounding box center [538, 86] width 13 height 13
click at [537, 87] on input "No" at bounding box center [541, 84] width 9 height 9
radio input "true"
click at [514, 139] on form "Is this an emergency case? * Yes No Has the case been filed? * Yes No Has the D…" at bounding box center [634, 234] width 338 height 347
click at [532, 127] on label "No" at bounding box center [538, 129] width 13 height 13
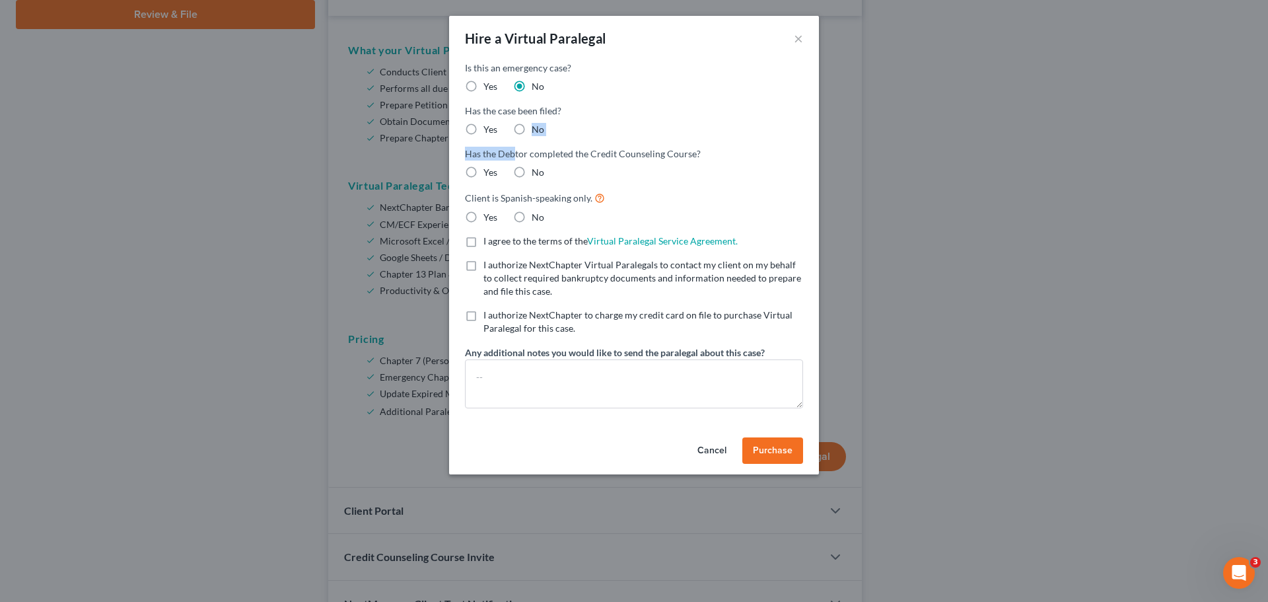
click at [537, 127] on input "No" at bounding box center [541, 127] width 9 height 9
radio input "true"
click at [532, 172] on label "No" at bounding box center [538, 172] width 13 height 13
click at [537, 172] on input "No" at bounding box center [541, 170] width 9 height 9
radio input "true"
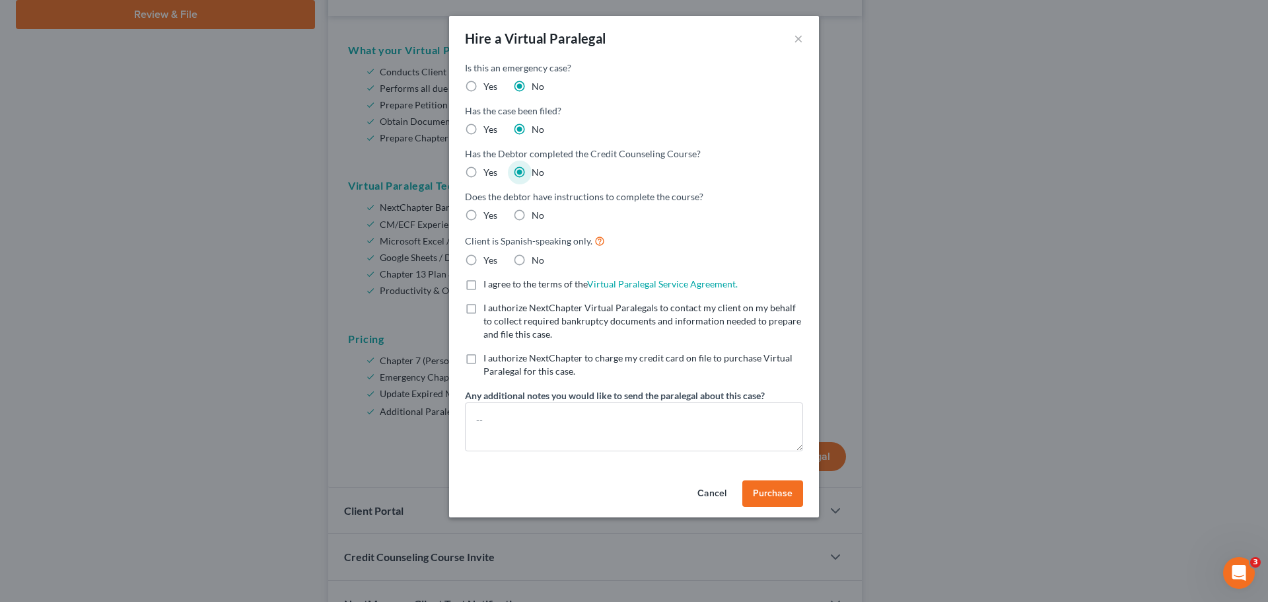
click at [532, 219] on label "No" at bounding box center [538, 215] width 13 height 13
click at [537, 217] on input "No" at bounding box center [541, 213] width 9 height 9
radio input "true"
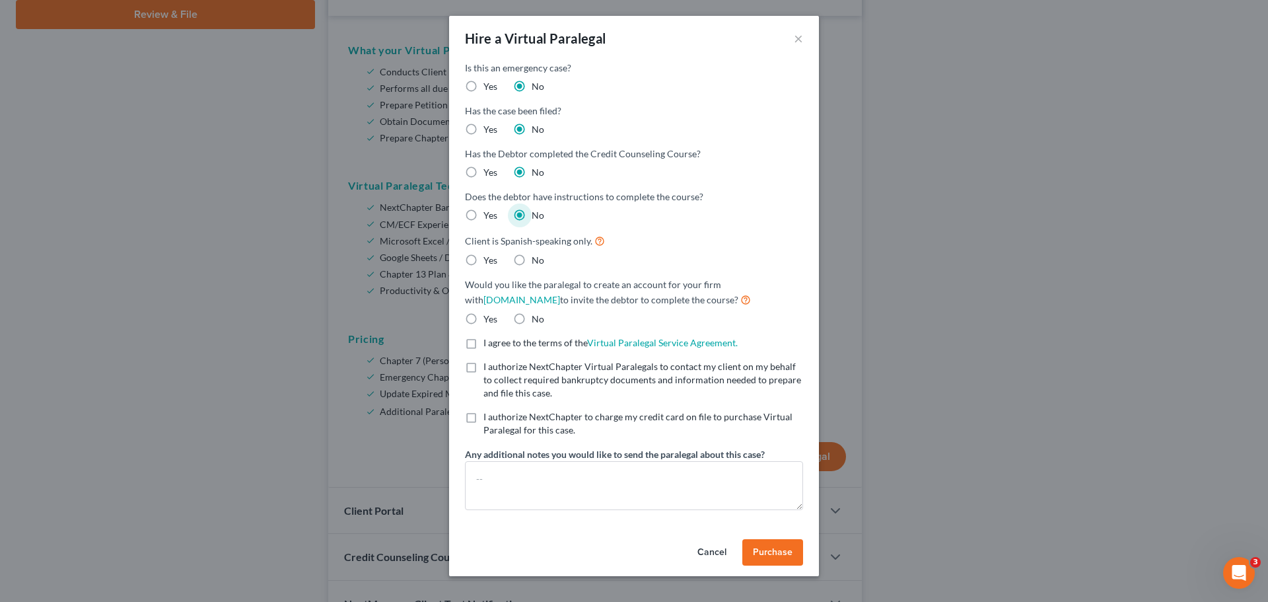
click at [532, 260] on label "No" at bounding box center [538, 260] width 13 height 13
click at [537, 260] on input "No" at bounding box center [541, 258] width 9 height 9
radio input "true"
drag, startPoint x: 514, startPoint y: 317, endPoint x: 512, endPoint y: 328, distance: 11.3
click at [532, 318] on label "No" at bounding box center [538, 318] width 13 height 13
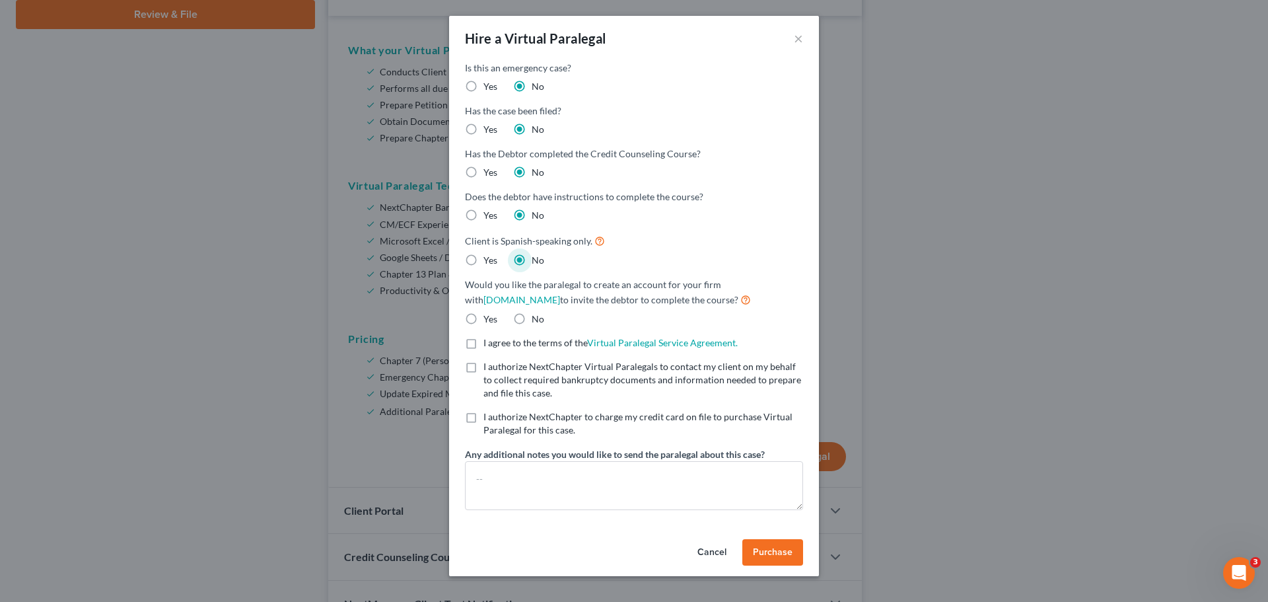
click at [537, 318] on input "No" at bounding box center [541, 316] width 9 height 9
radio input "true"
click at [483, 337] on label "I agree to the terms of the Virtual Paralegal Service Agreement. (Updates have …" at bounding box center [610, 342] width 254 height 13
click at [489, 337] on input "I agree to the terms of the Virtual Paralegal Service Agreement. (Updates have …" at bounding box center [493, 340] width 9 height 9
checkbox input "true"
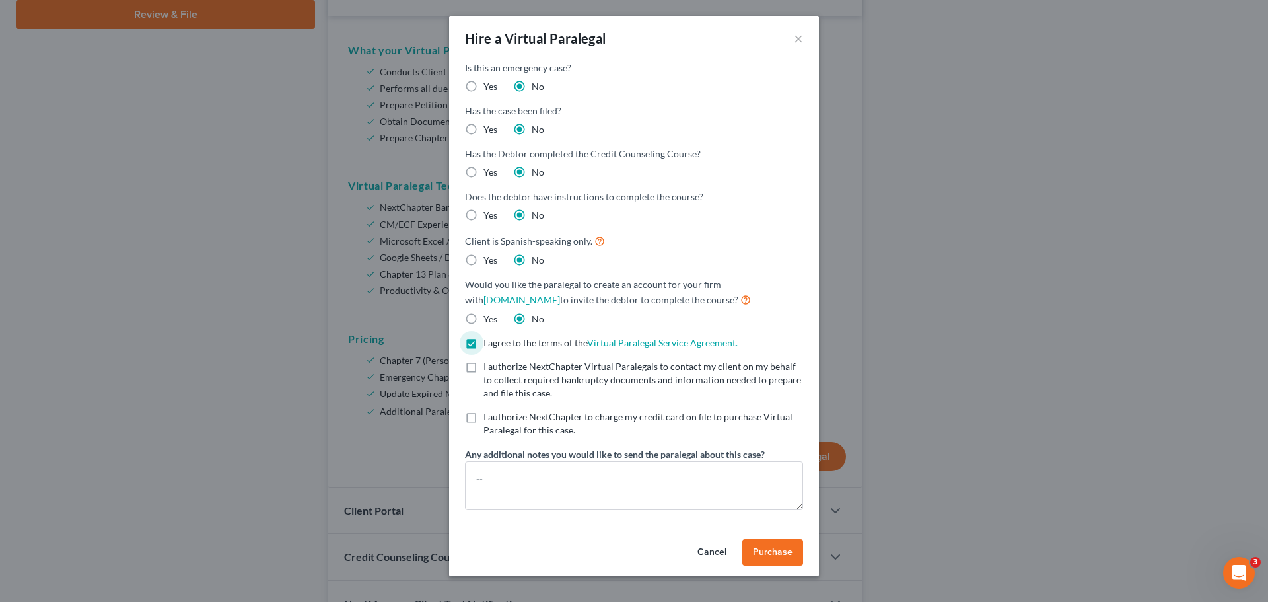
click at [483, 372] on label "I authorize NextChapter Virtual Paralegals to contact my client on my behalf to…" at bounding box center [643, 380] width 320 height 40
click at [489, 368] on input "I authorize NextChapter Virtual Paralegals to contact my client on my behalf to…" at bounding box center [493, 364] width 9 height 9
checkbox input "true"
click at [483, 419] on label "I authorize NextChapter to charge my credit card on file to purchase Virtual Pa…" at bounding box center [643, 423] width 320 height 26
click at [489, 419] on input "I authorize NextChapter to charge my credit card on file to purchase Virtual Pa…" at bounding box center [493, 414] width 9 height 9
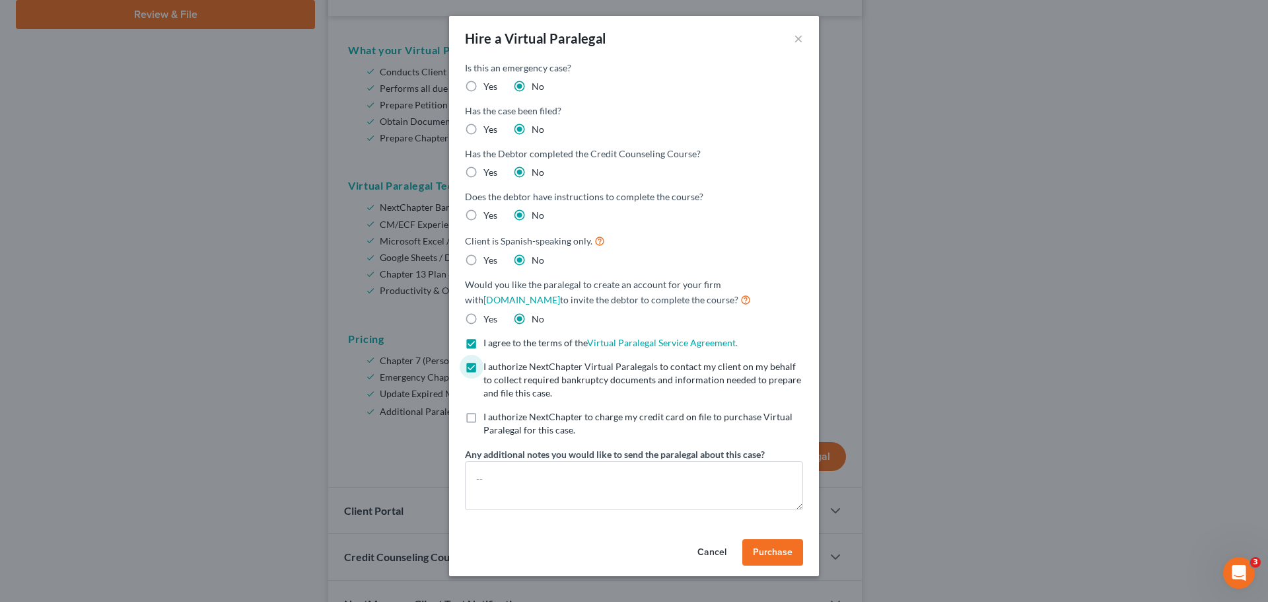
checkbox input "true"
click at [477, 470] on textarea at bounding box center [634, 485] width 338 height 49
type textarea "Attn [PERSON_NAME] Atty Fees = $1800"
click at [761, 552] on span "Purchase" at bounding box center [773, 551] width 40 height 11
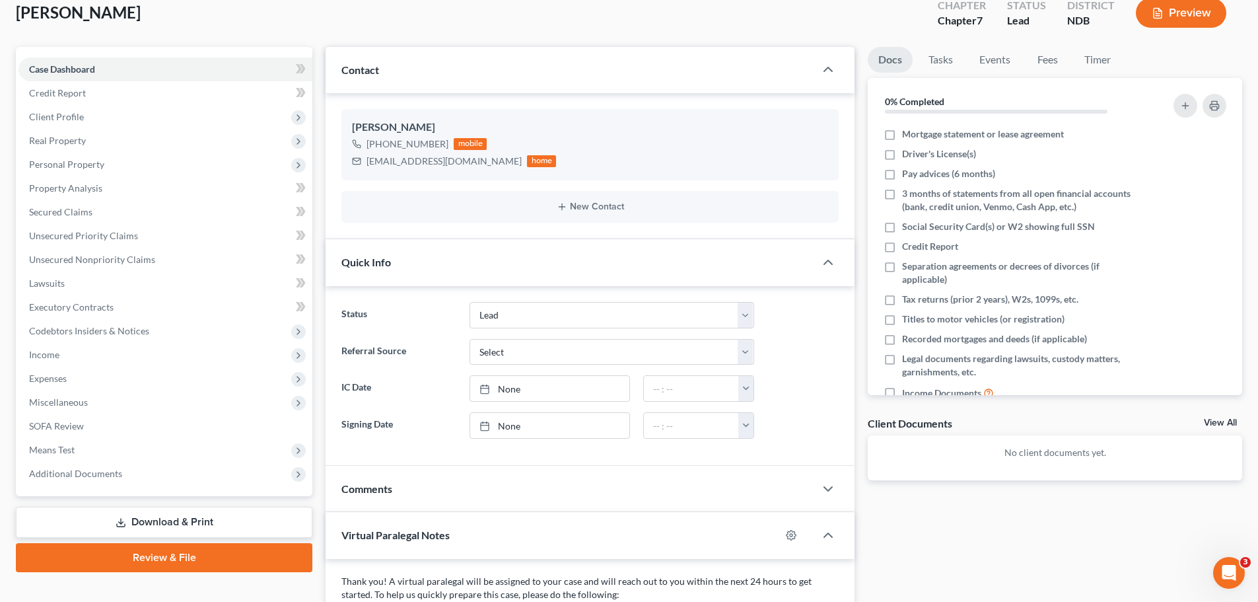
scroll to position [0, 0]
